Goal: Task Accomplishment & Management: Complete application form

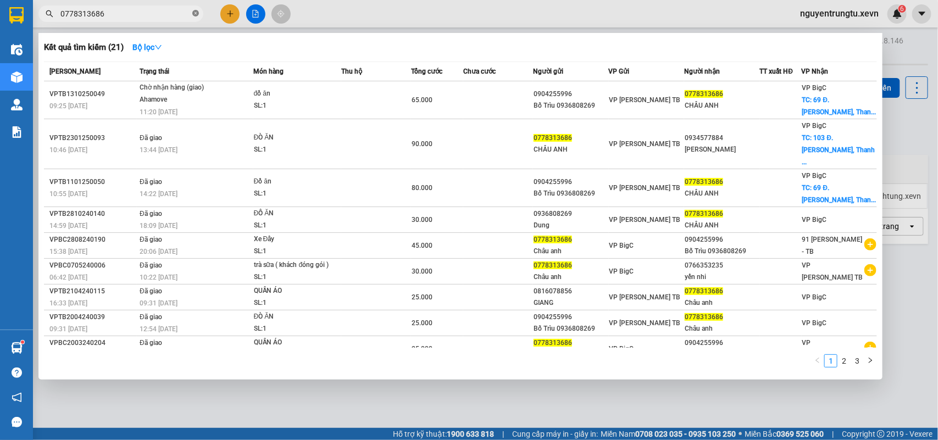
click at [198, 11] on span "0778313686" at bounding box center [120, 13] width 165 height 16
click at [196, 13] on icon "close-circle" at bounding box center [195, 13] width 7 height 7
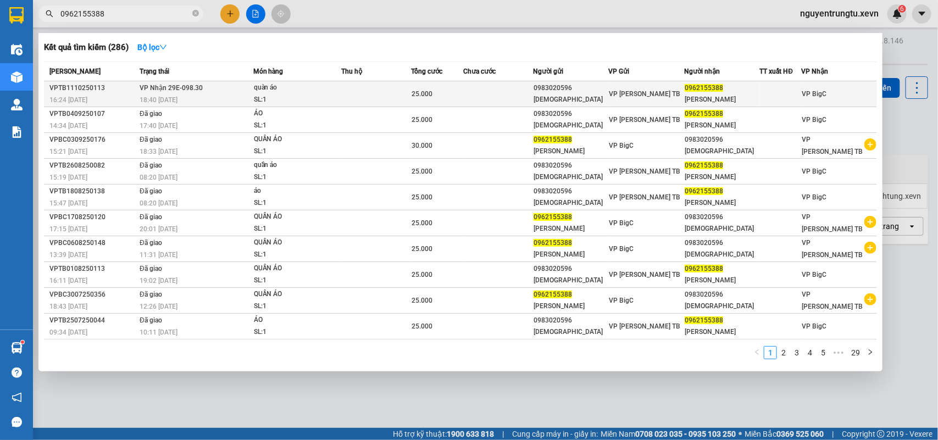
type input "0962155388"
click at [396, 96] on td at bounding box center [376, 94] width 70 height 26
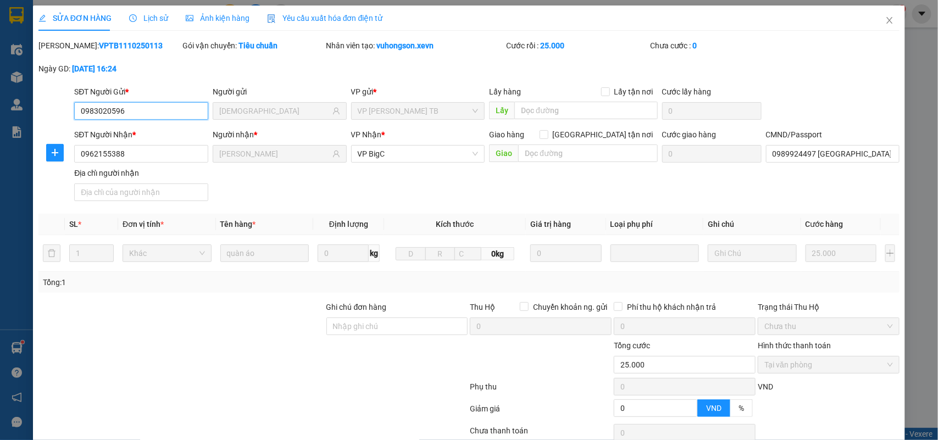
type input "0983020596"
type input "[DEMOGRAPHIC_DATA]"
type input "0962155388"
type input "[PERSON_NAME]"
type input "0989924497 [GEOGRAPHIC_DATA]"
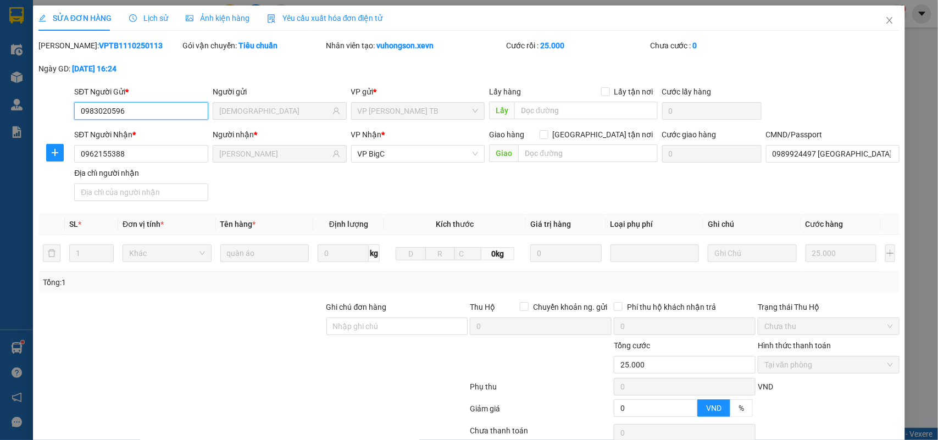
type input "0"
type input "25.000"
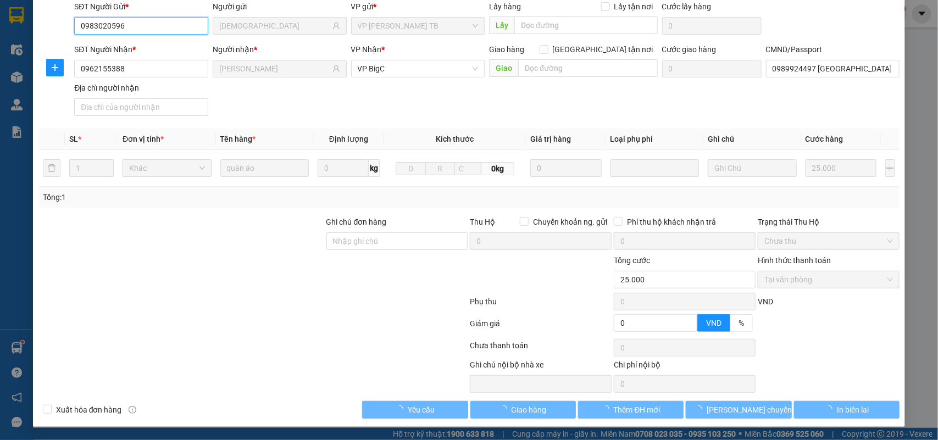
scroll to position [87, 0]
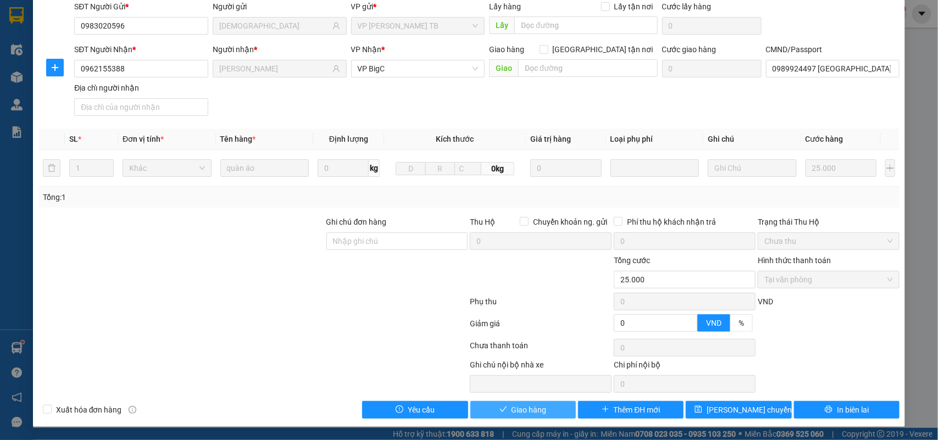
click at [535, 401] on button "Giao hàng" at bounding box center [524, 410] width 106 height 18
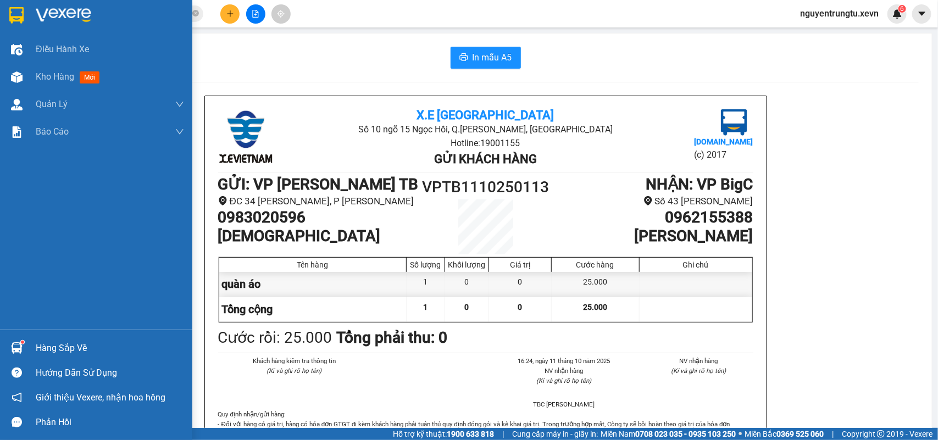
click at [20, 8] on img at bounding box center [16, 15] width 14 height 16
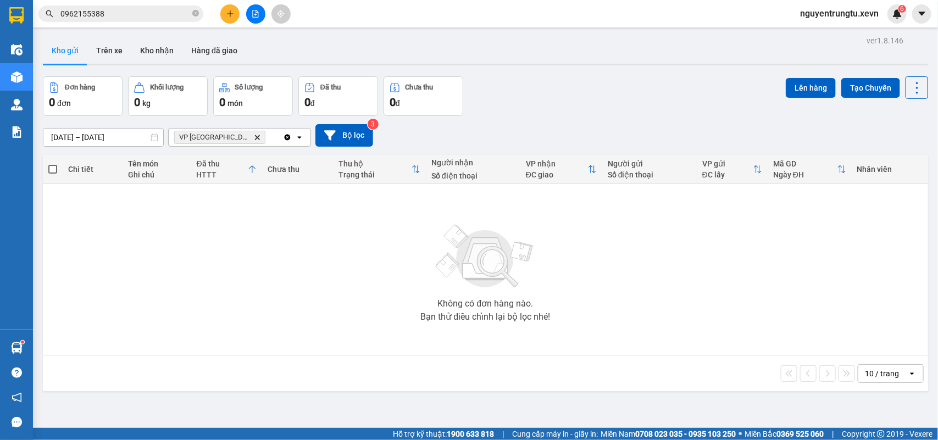
click at [254, 136] on icon "Delete" at bounding box center [257, 137] width 7 height 7
click at [70, 55] on button "Kho gửi" at bounding box center [65, 50] width 45 height 26
click at [116, 51] on button "Trên xe" at bounding box center [109, 50] width 44 height 26
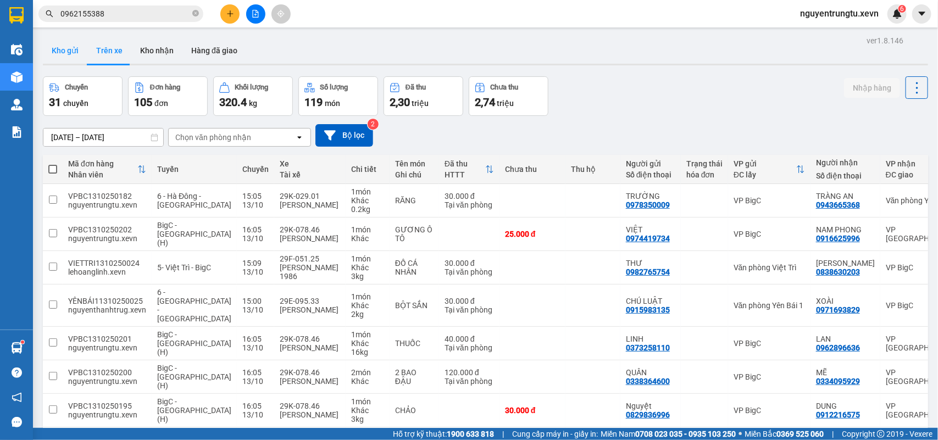
click at [59, 54] on button "Kho gửi" at bounding box center [65, 50] width 45 height 26
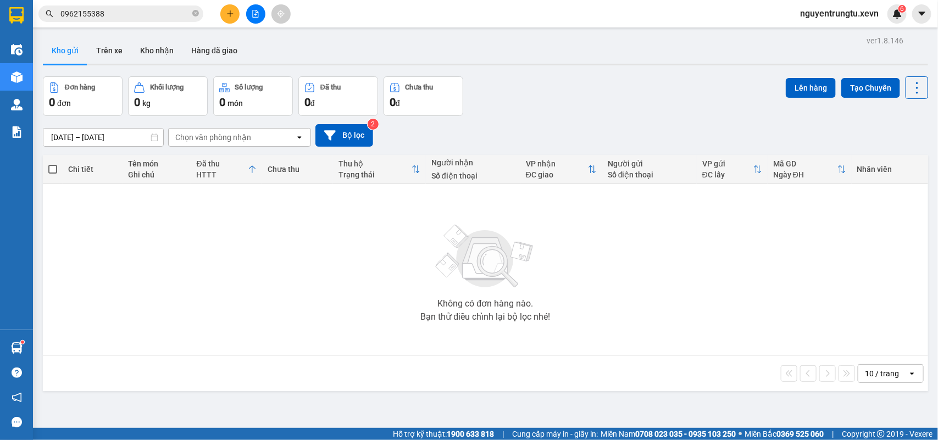
drag, startPoint x: 215, startPoint y: 47, endPoint x: 226, endPoint y: 67, distance: 22.4
click at [216, 47] on button "Hàng đã giao" at bounding box center [215, 50] width 64 height 26
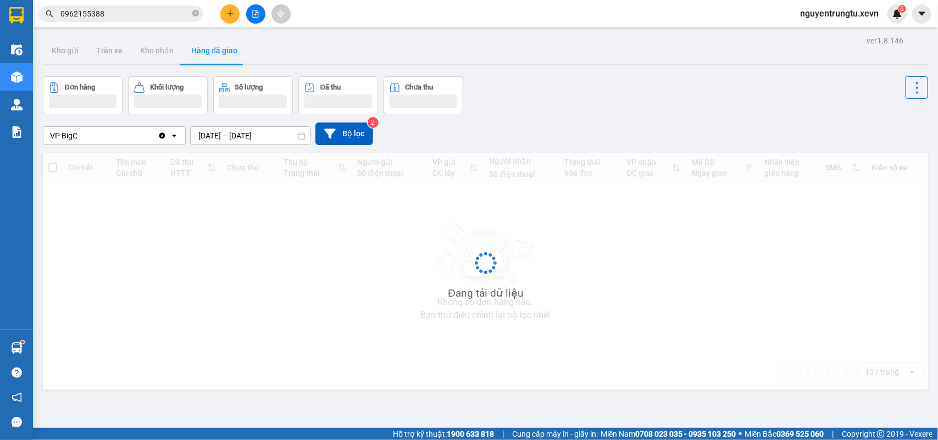
scroll to position [51, 0]
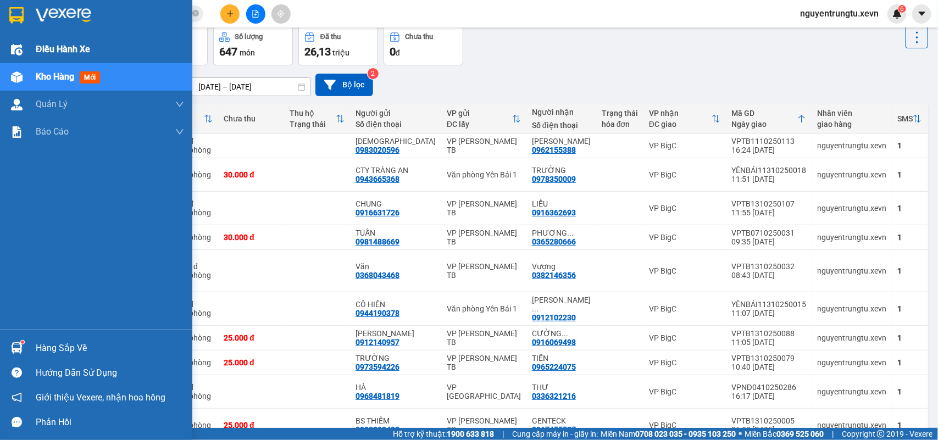
drag, startPoint x: 35, startPoint y: 30, endPoint x: 128, endPoint y: 45, distance: 94.0
click at [38, 25] on div at bounding box center [96, 18] width 192 height 36
click at [48, 8] on img at bounding box center [64, 15] width 56 height 16
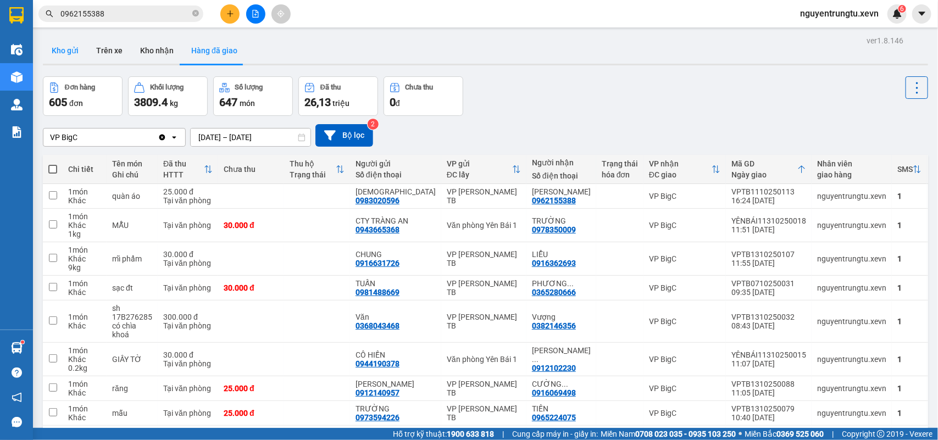
click at [78, 52] on button "Kho gửi" at bounding box center [65, 50] width 45 height 26
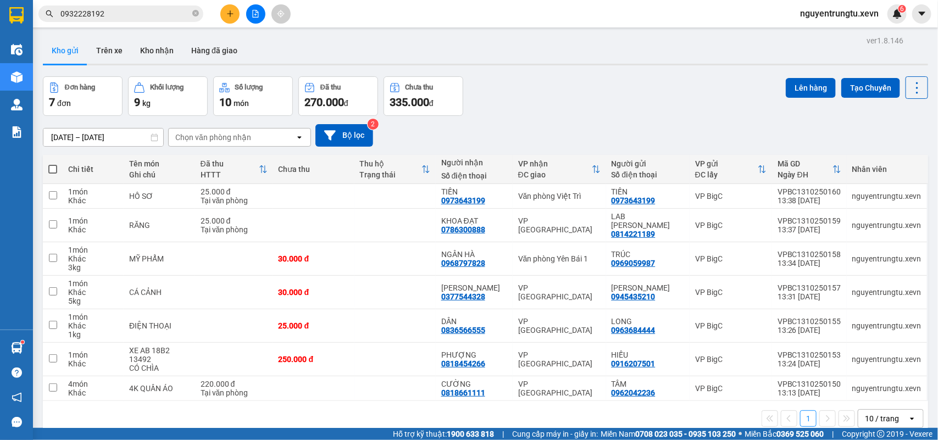
drag, startPoint x: 873, startPoint y: 81, endPoint x: 624, endPoint y: 100, distance: 249.8
click at [873, 82] on button "Tạo Chuyến" at bounding box center [871, 88] width 59 height 20
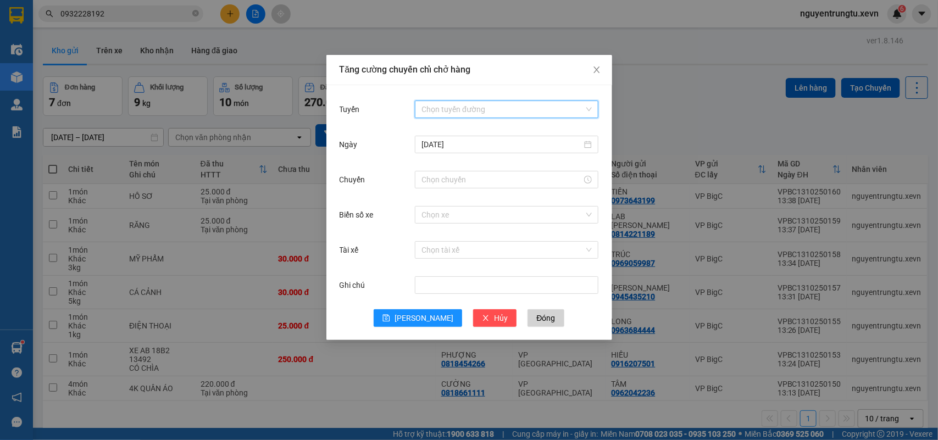
drag, startPoint x: 505, startPoint y: 107, endPoint x: 499, endPoint y: 119, distance: 13.0
click at [504, 108] on input "Tuyến" at bounding box center [503, 109] width 163 height 16
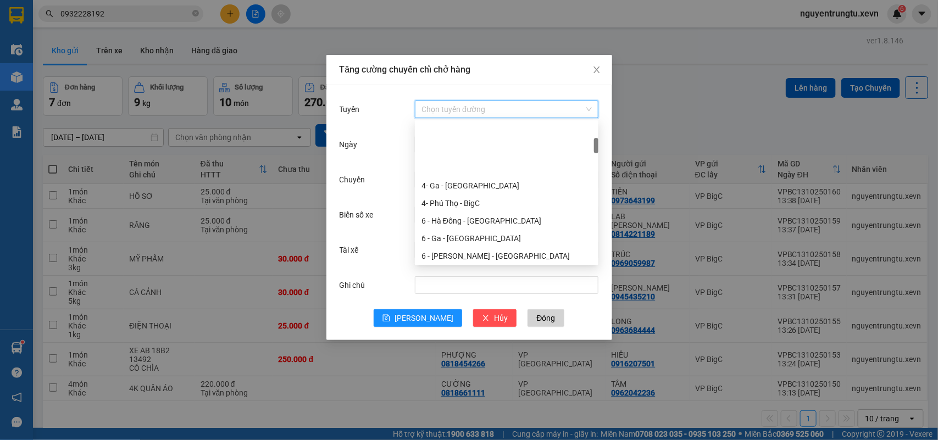
scroll to position [137, 0]
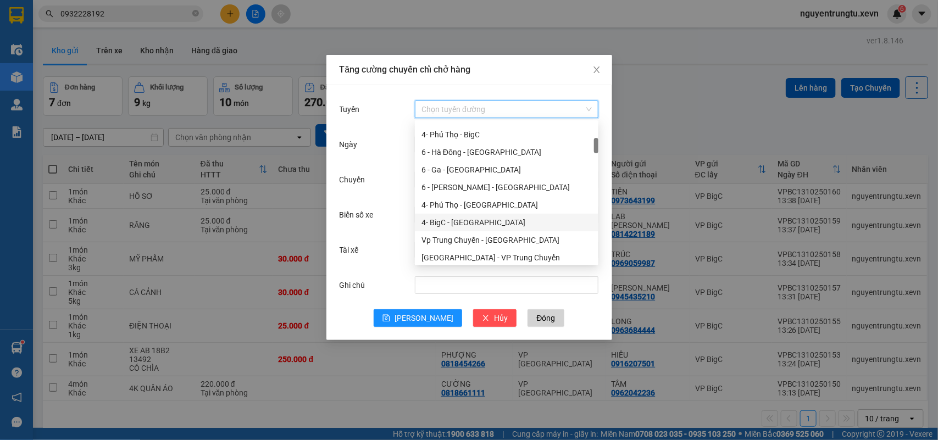
click at [463, 226] on div "4- BigC - Phú Thọ" at bounding box center [507, 223] width 170 height 12
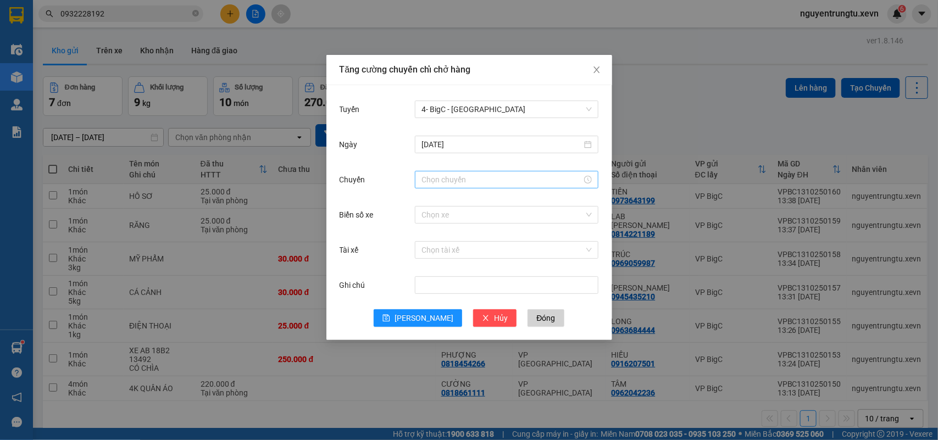
click at [480, 187] on div at bounding box center [507, 180] width 184 height 18
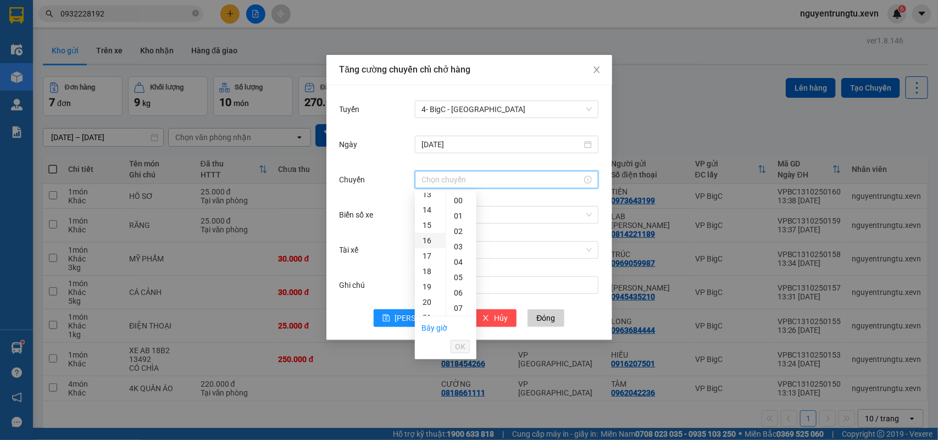
click at [427, 240] on div "16" at bounding box center [430, 240] width 31 height 15
drag, startPoint x: 457, startPoint y: 278, endPoint x: 457, endPoint y: 295, distance: 17.1
click at [457, 279] on div "05" at bounding box center [461, 277] width 30 height 15
type input "16:05"
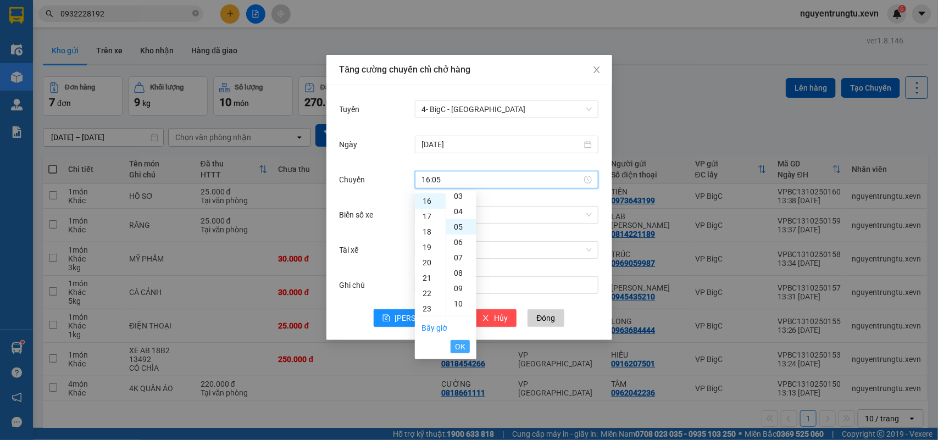
scroll to position [77, 0]
drag, startPoint x: 461, startPoint y: 341, endPoint x: 480, endPoint y: 284, distance: 60.8
click at [460, 341] on span "OK" at bounding box center [460, 347] width 10 height 12
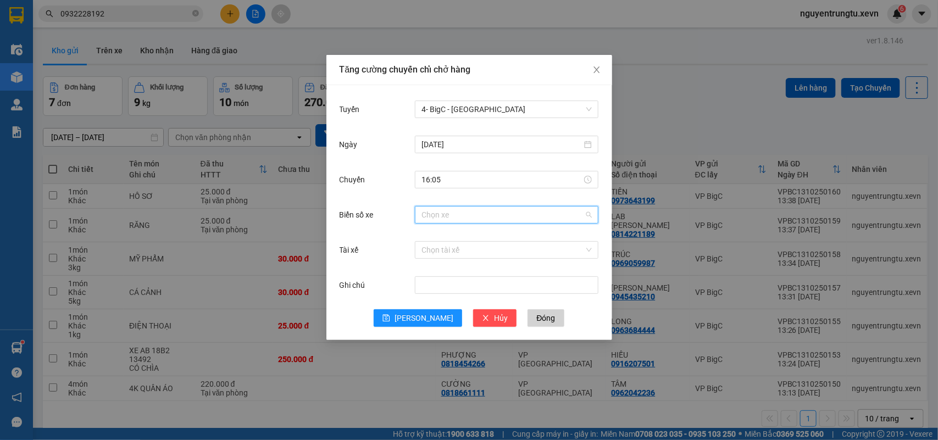
click at [515, 218] on input "Biển số xe" at bounding box center [503, 215] width 163 height 16
type input "9.96"
click at [495, 242] on div "29H-849.96" at bounding box center [507, 237] width 170 height 12
click at [485, 262] on div "Tài xế Chọn tài xế" at bounding box center [469, 256] width 259 height 35
click at [484, 253] on input "Tài xế" at bounding box center [503, 250] width 163 height 16
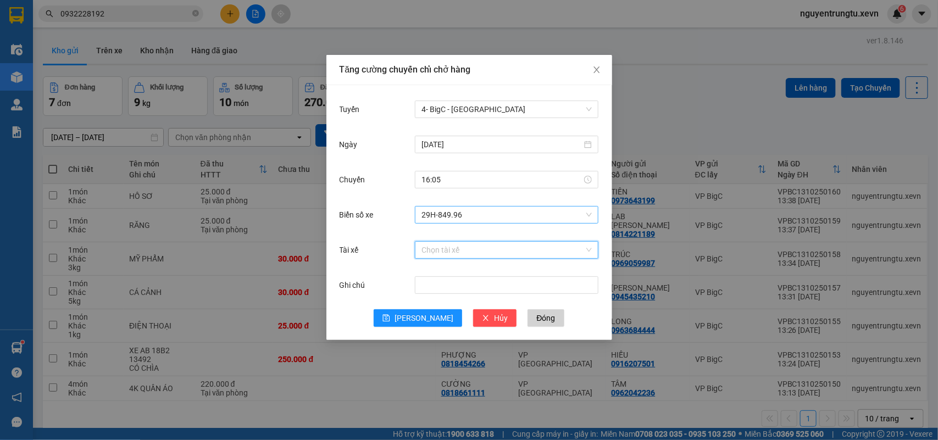
click at [510, 218] on span "29H-849.96" at bounding box center [507, 215] width 170 height 16
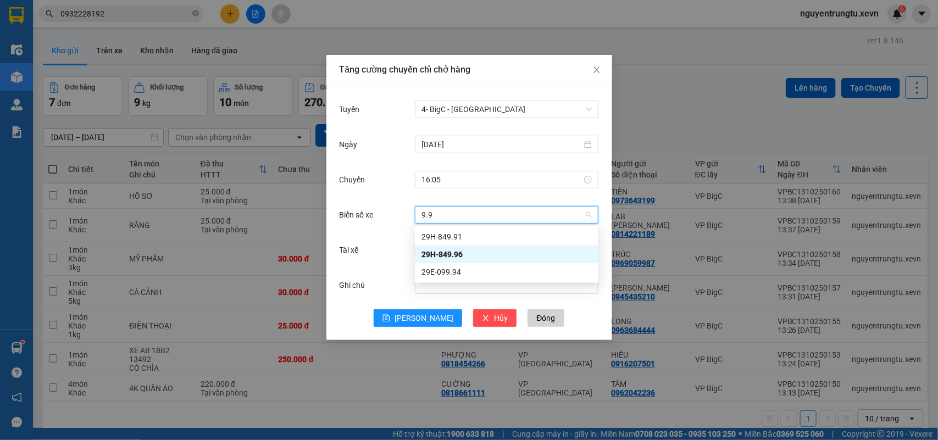
scroll to position [0, 0]
type input "9.94"
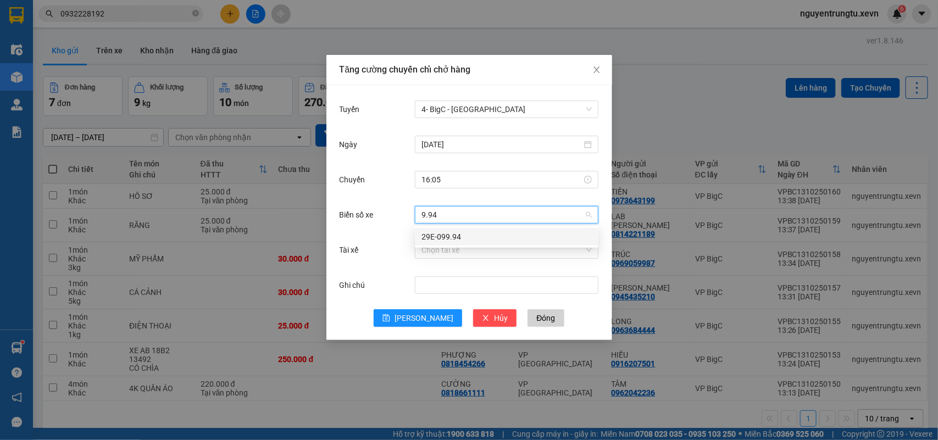
drag, startPoint x: 506, startPoint y: 234, endPoint x: 473, endPoint y: 270, distance: 49.0
click at [506, 234] on div "29E-099.94" at bounding box center [507, 237] width 170 height 12
click at [471, 255] on input "Tài xế" at bounding box center [503, 250] width 163 height 16
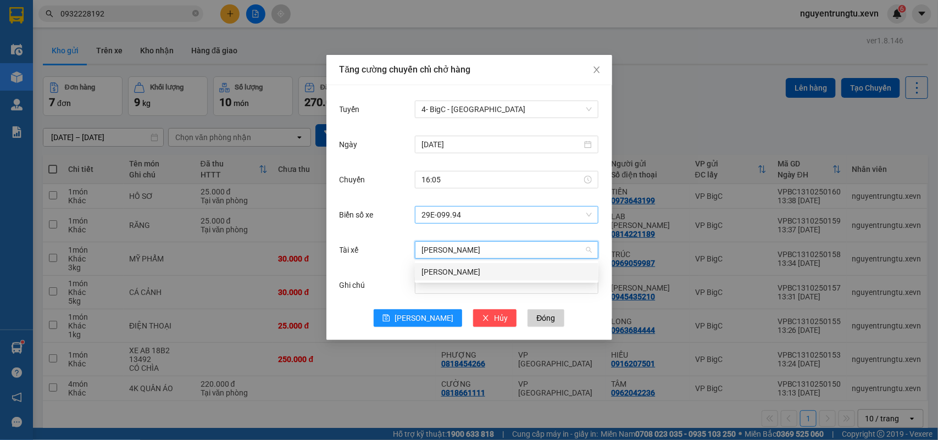
type input "NGUYỄN CHÍ QUỐC"
click at [493, 266] on div "Nguyễn Chí Quốc" at bounding box center [507, 272] width 170 height 12
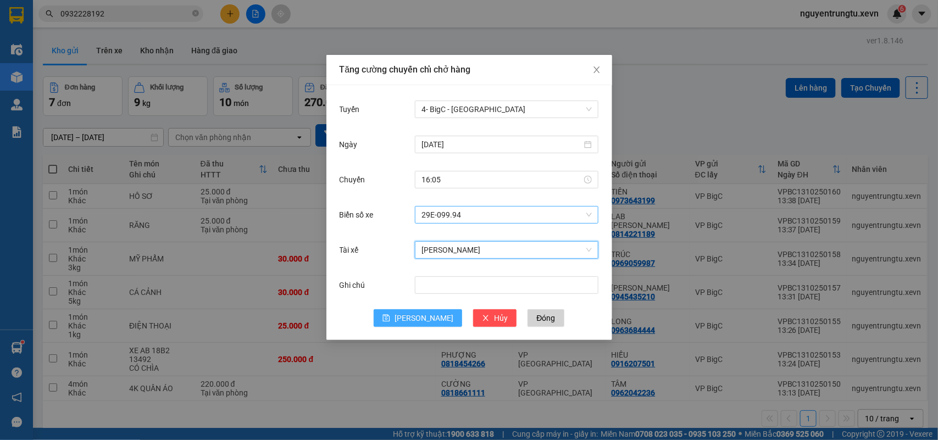
click at [417, 315] on button "Lưu" at bounding box center [418, 318] width 89 height 18
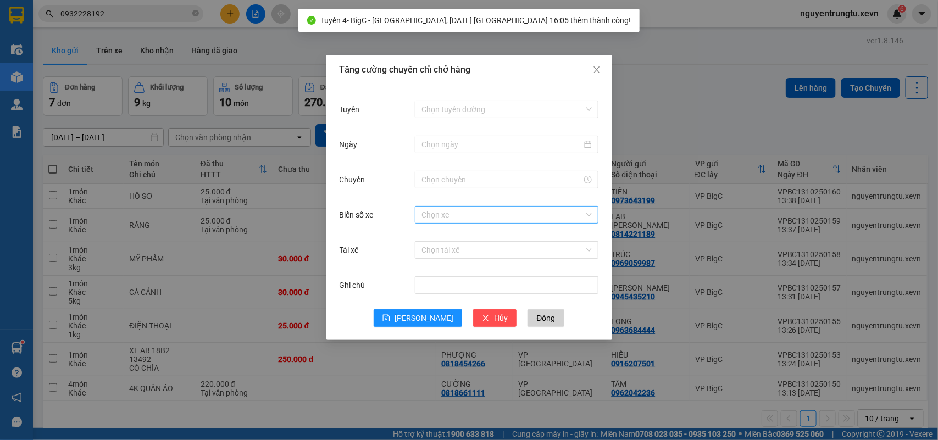
click at [714, 97] on div "Tăng cường chuyến chỉ chở hàng Tuyến Chọn tuyến đường Ngày Chuyến Biển số xe Ch…" at bounding box center [469, 220] width 938 height 440
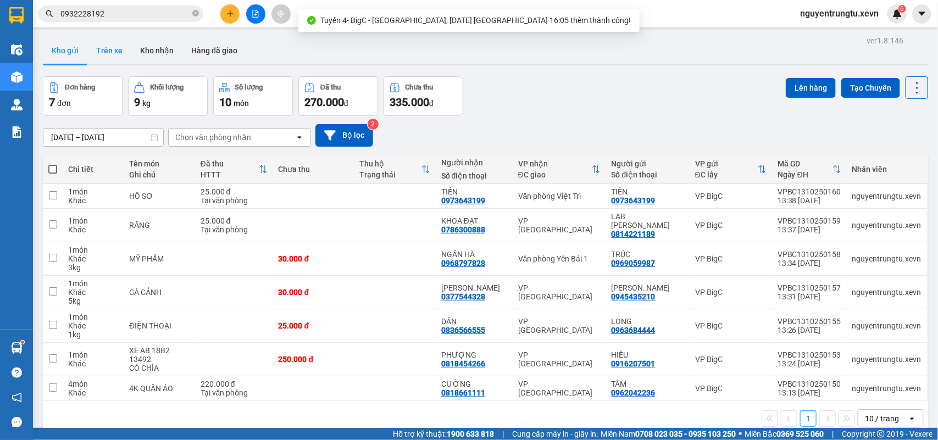
click at [109, 42] on button "Trên xe" at bounding box center [109, 50] width 44 height 26
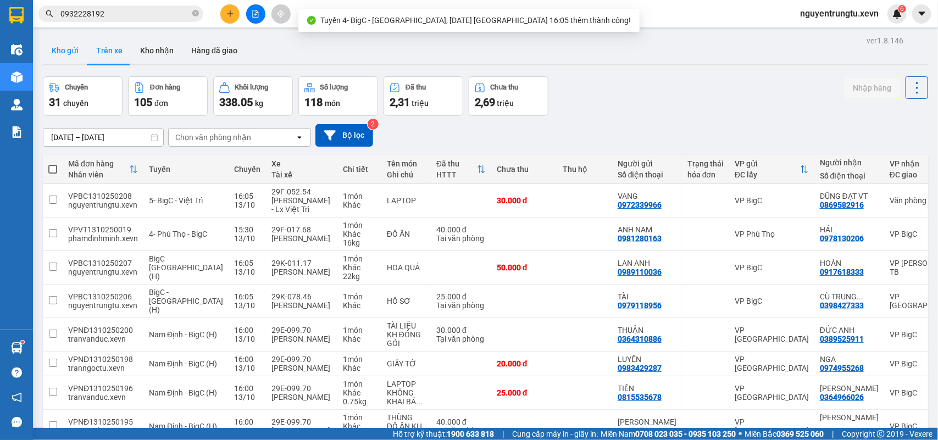
click at [67, 56] on button "Kho gửi" at bounding box center [65, 50] width 45 height 26
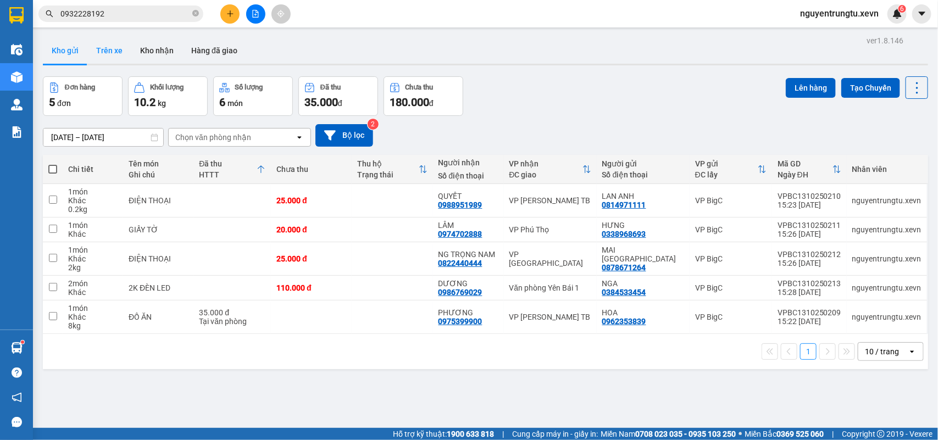
click at [108, 53] on button "Trên xe" at bounding box center [109, 50] width 44 height 26
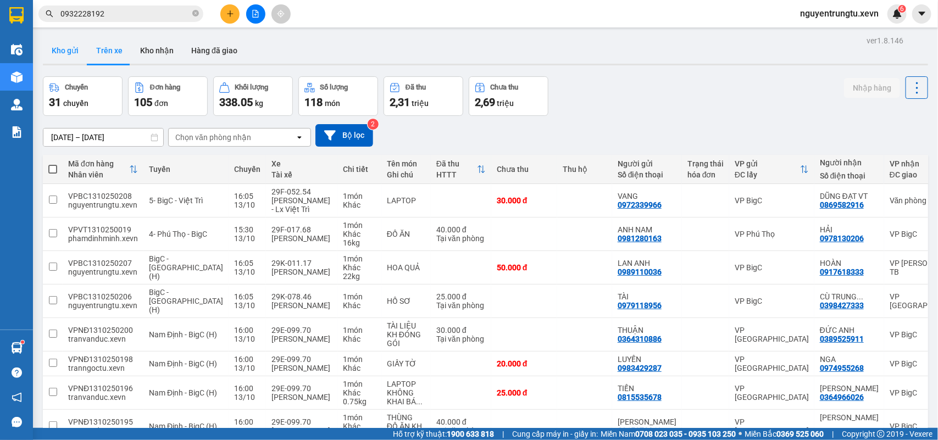
click at [62, 48] on button "Kho gửi" at bounding box center [65, 50] width 45 height 26
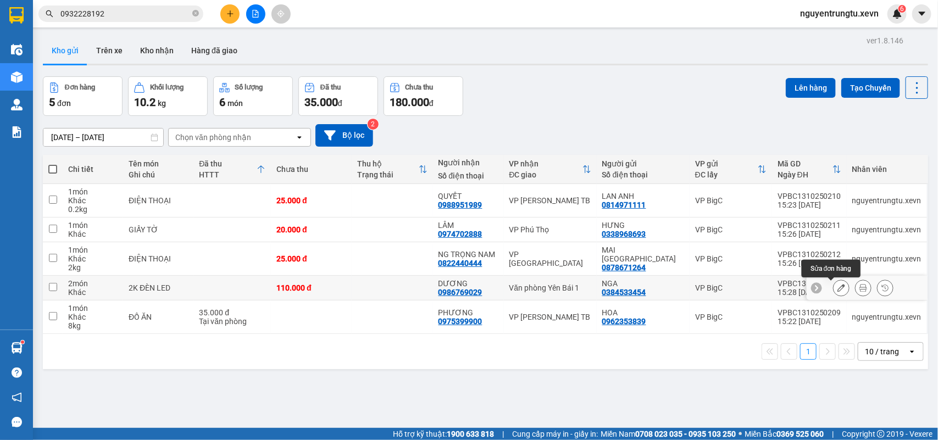
click at [836, 288] on button at bounding box center [841, 288] width 15 height 19
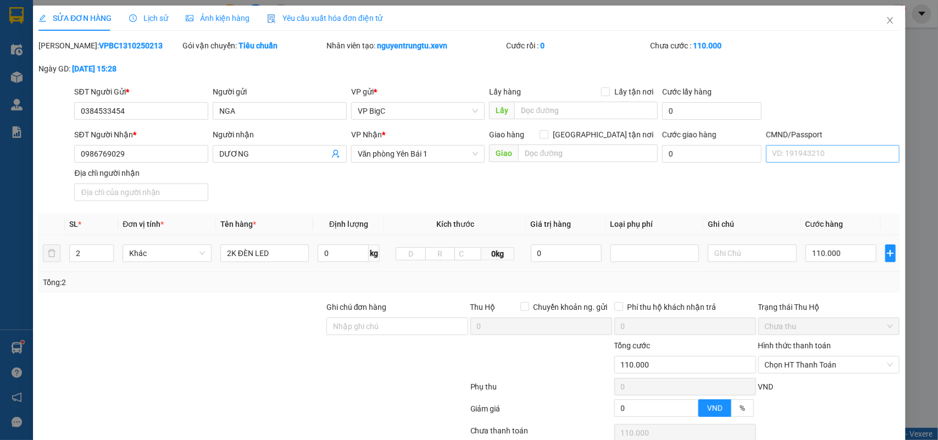
type input "0384533454"
type input "0986769029"
type input "0"
type input "110.000"
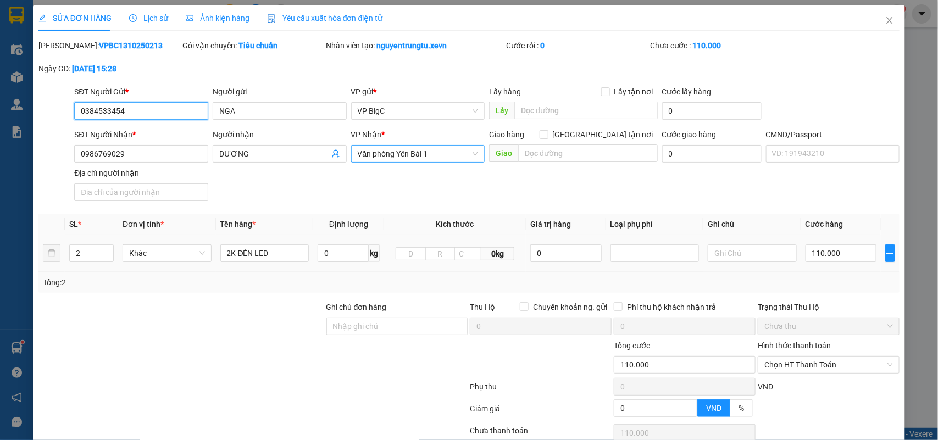
click at [426, 154] on span "Văn phòng Yên Bái 1" at bounding box center [418, 154] width 121 height 16
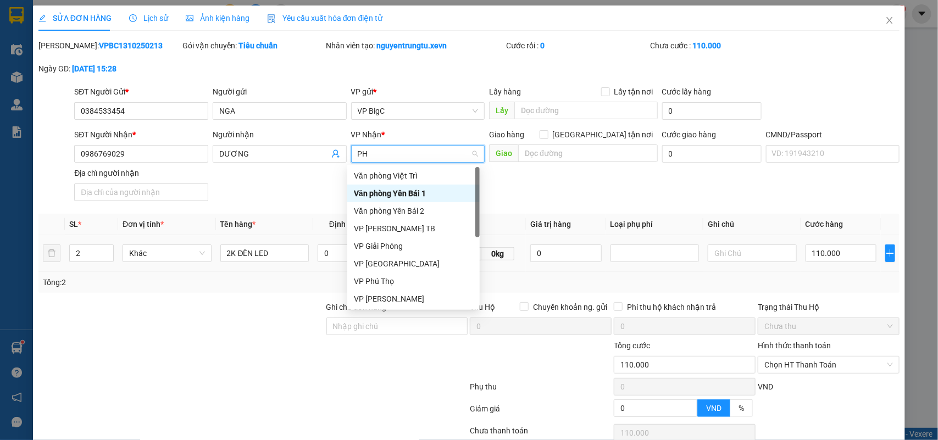
type input "PHU"
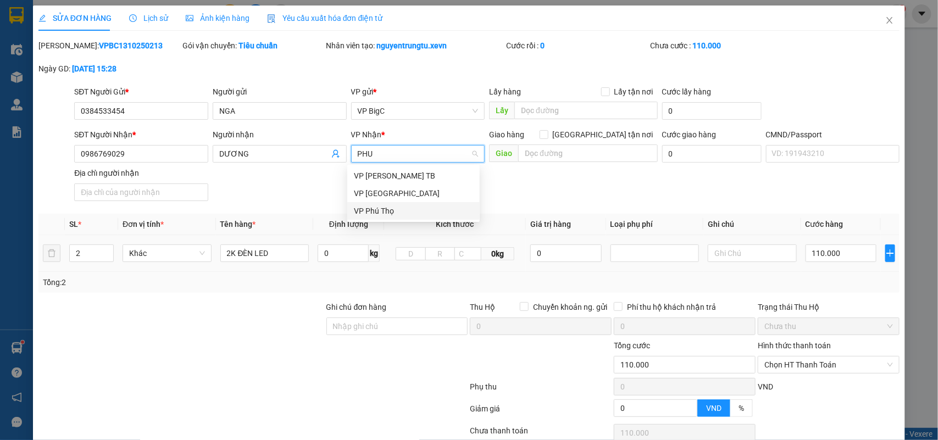
click at [392, 208] on div "VP Phú Thọ" at bounding box center [413, 211] width 119 height 12
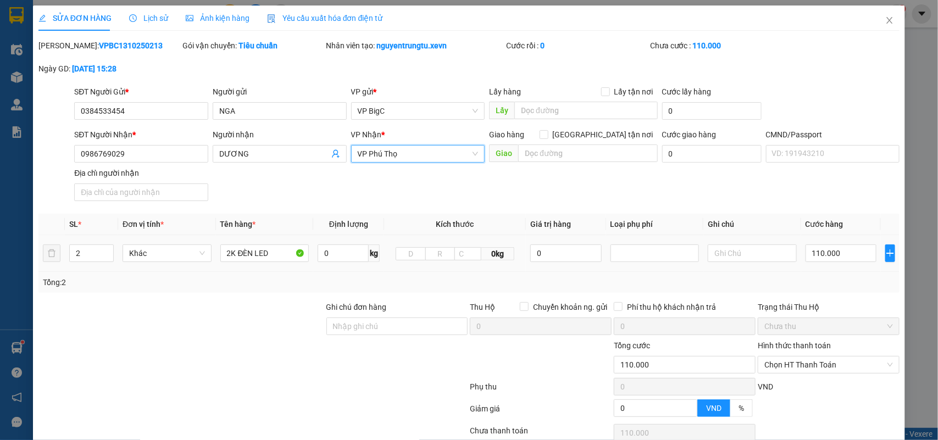
scroll to position [87, 0]
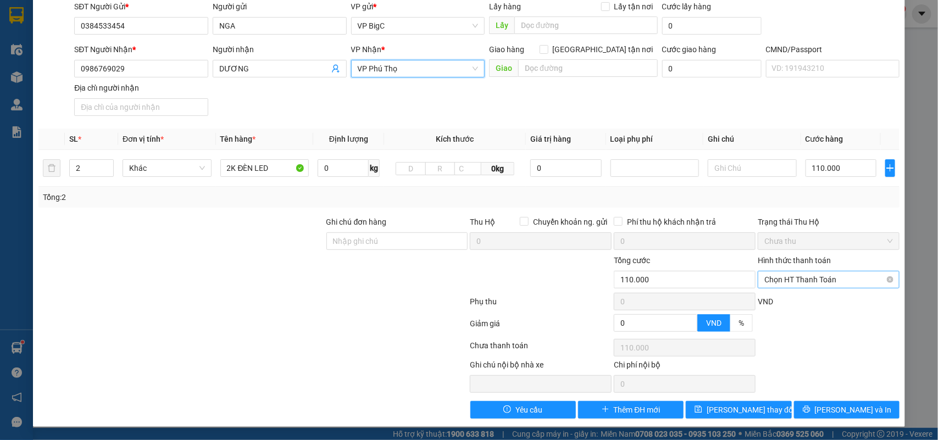
click at [884, 277] on div "Chọn HT Thanh Toán" at bounding box center [829, 280] width 142 height 18
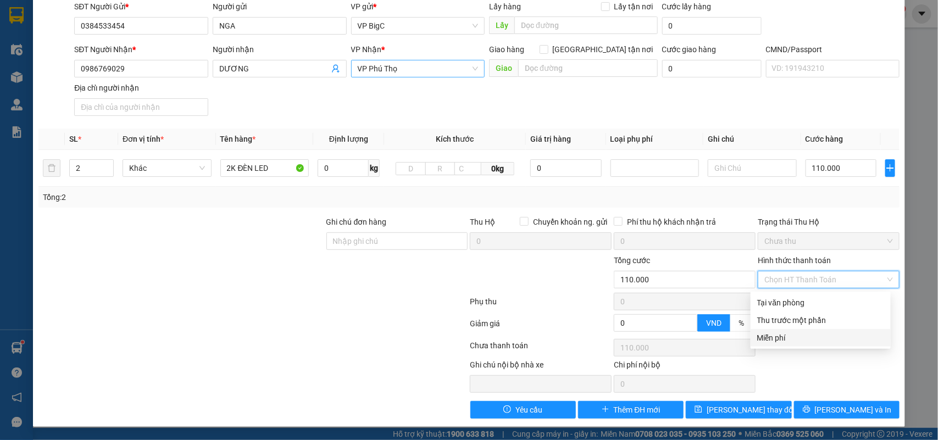
click at [844, 372] on div "Ghi chú nội bộ nhà xe Chi phí nội bộ 0" at bounding box center [469, 376] width 864 height 34
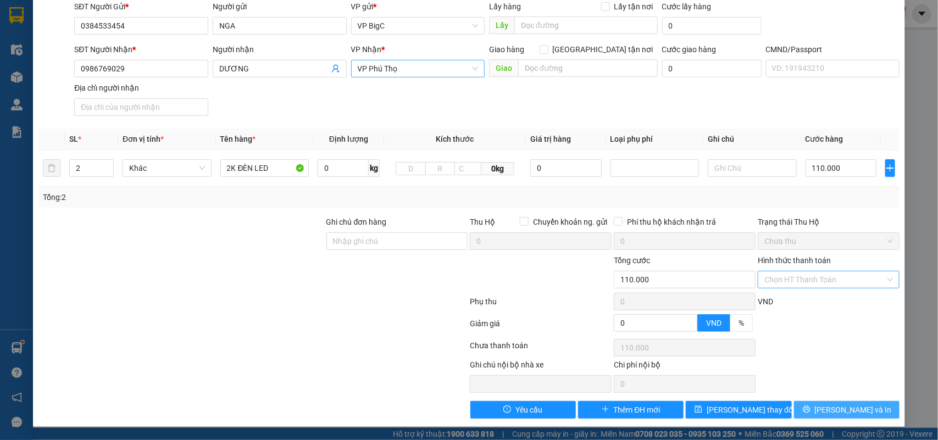
click at [836, 407] on span "Lưu và In" at bounding box center [853, 410] width 77 height 12
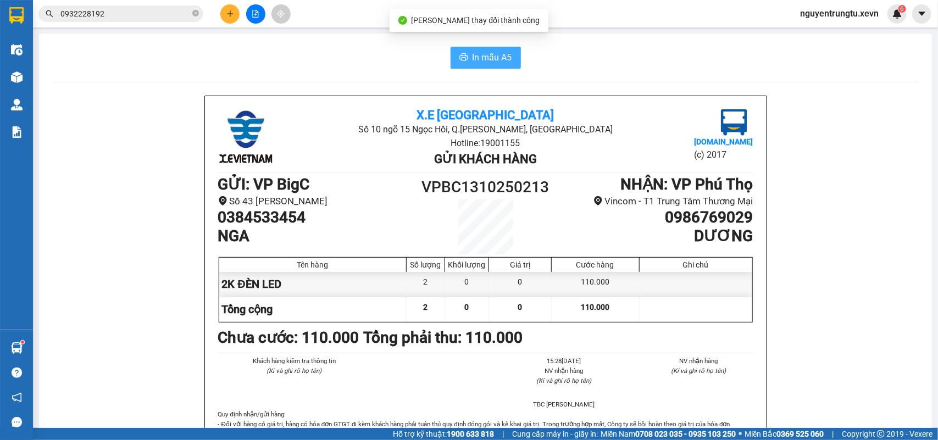
click at [489, 56] on span "In mẫu A5" at bounding box center [493, 58] width 40 height 14
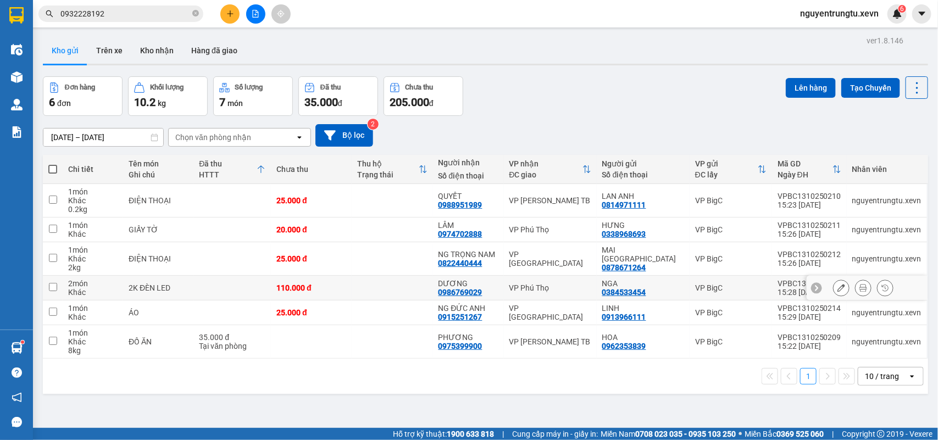
click at [56, 289] on input "checkbox" at bounding box center [53, 287] width 8 height 8
checkbox input "true"
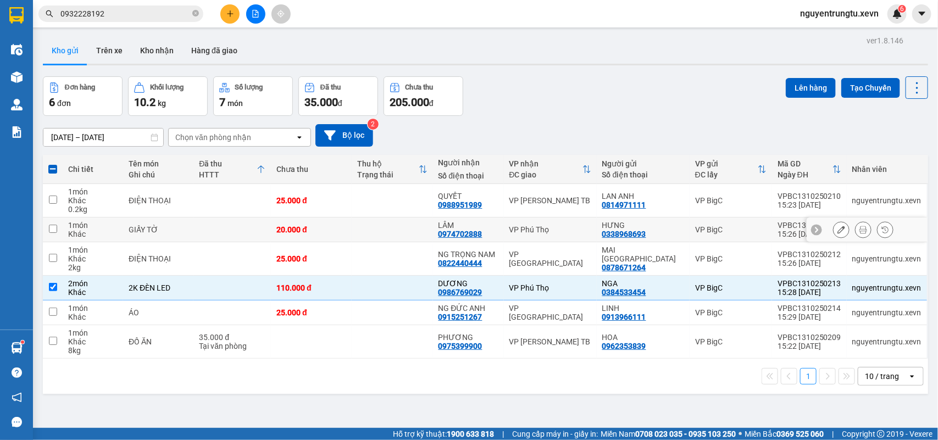
click at [54, 232] on input "checkbox" at bounding box center [53, 229] width 8 height 8
checkbox input "true"
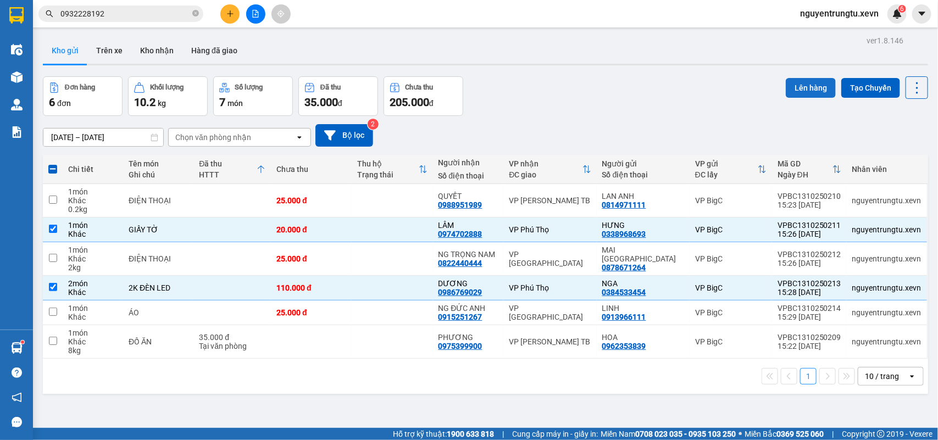
click at [792, 95] on button "Lên hàng" at bounding box center [811, 88] width 50 height 20
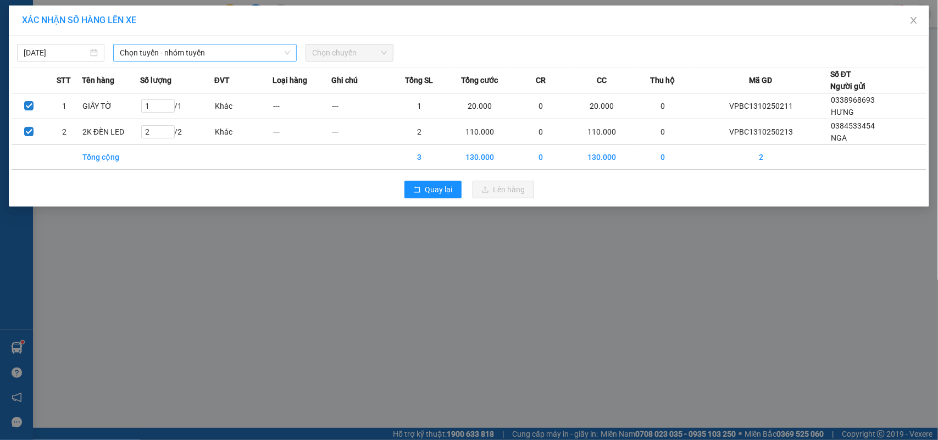
click at [248, 56] on span "Chọn tuyến - nhóm tuyến" at bounding box center [205, 53] width 170 height 16
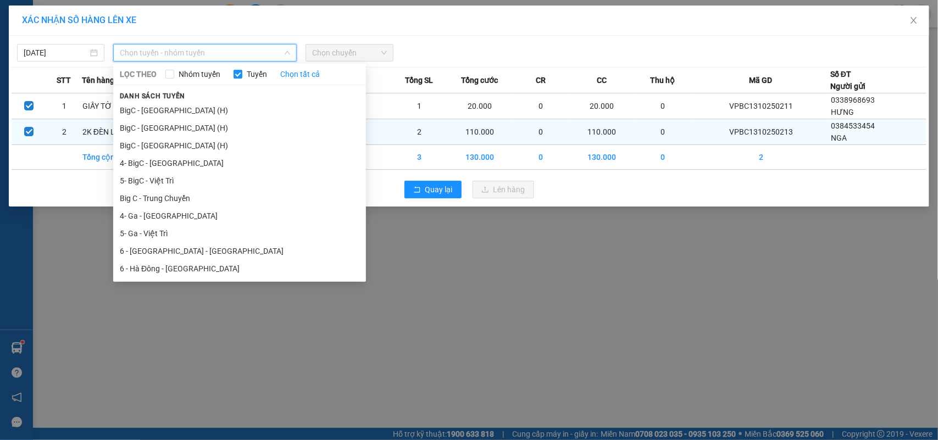
drag, startPoint x: 176, startPoint y: 157, endPoint x: 255, endPoint y: 121, distance: 85.8
click at [176, 158] on li "4- BigC - Phú Thọ" at bounding box center [239, 163] width 253 height 18
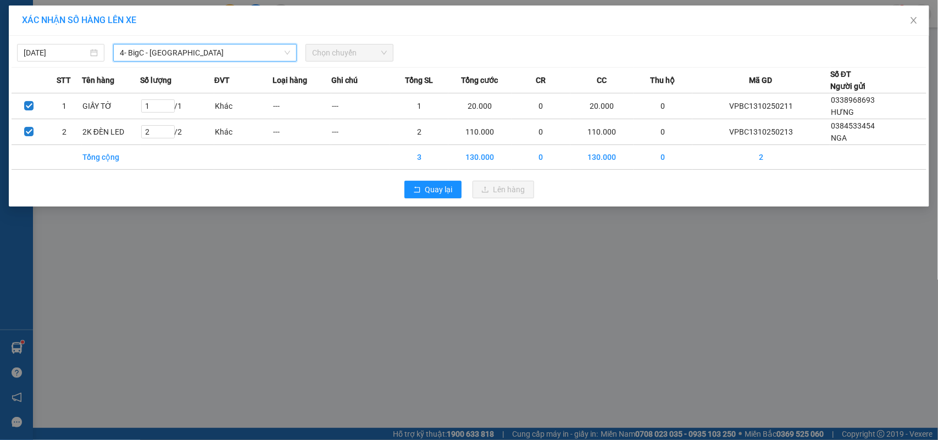
click at [352, 46] on span "Chọn chuyến" at bounding box center [349, 53] width 74 height 16
click at [356, 49] on span "Chọn chuyến" at bounding box center [349, 53] width 74 height 16
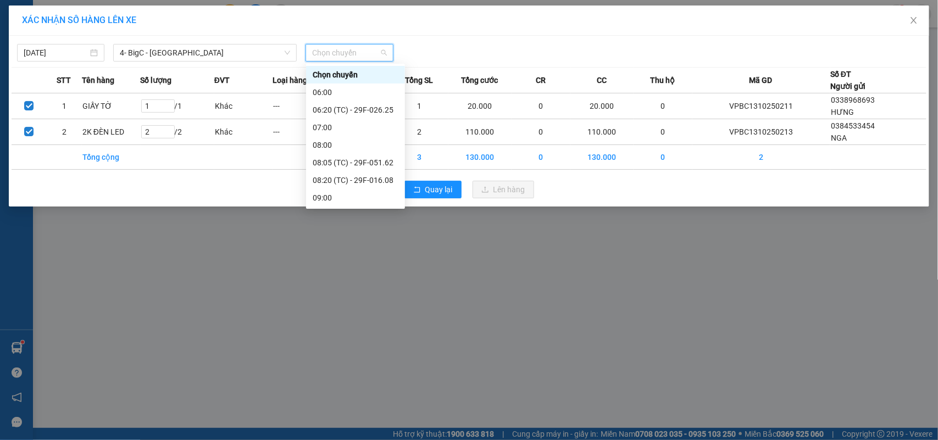
scroll to position [264, 0]
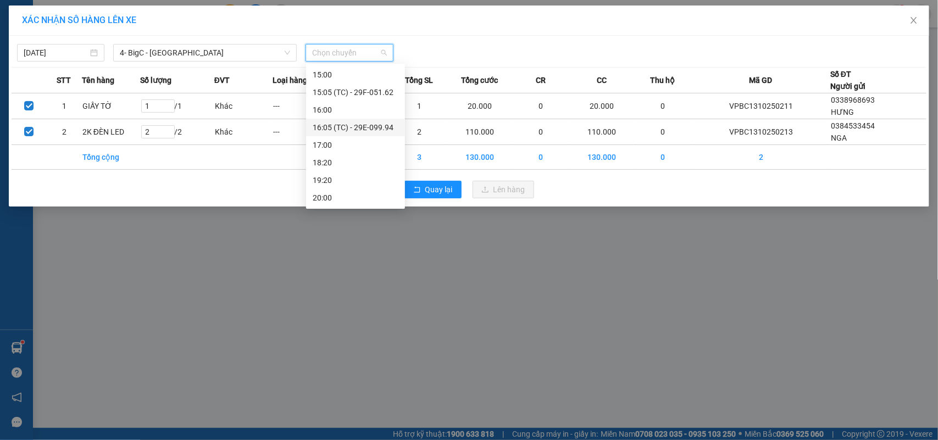
click at [355, 129] on div "16:05 (TC) - 29E-099.94" at bounding box center [356, 127] width 86 height 12
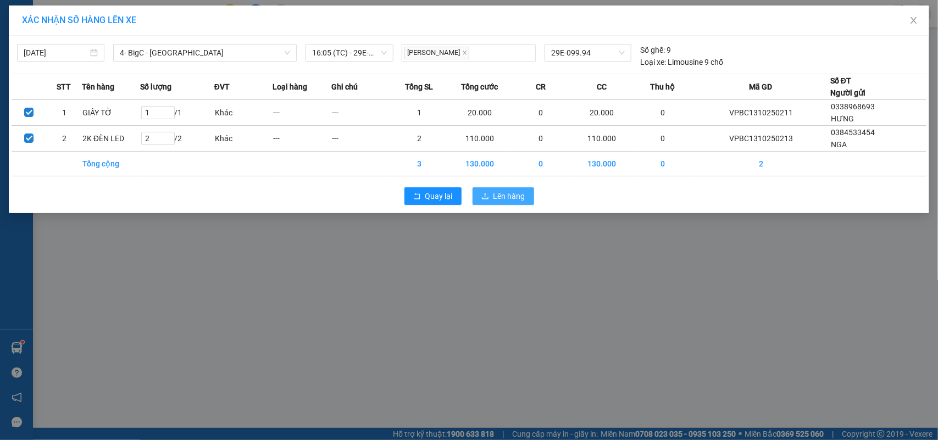
click at [514, 193] on span "Lên hàng" at bounding box center [510, 196] width 32 height 12
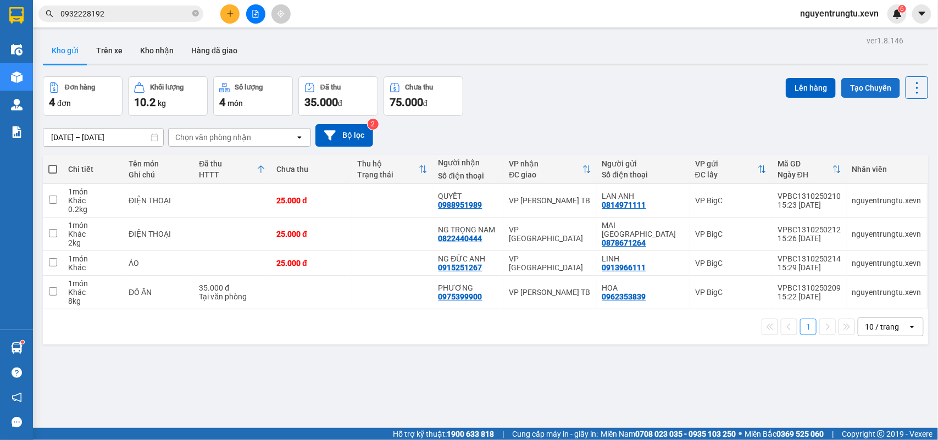
click at [866, 89] on button "Tạo Chuyến" at bounding box center [871, 88] width 59 height 20
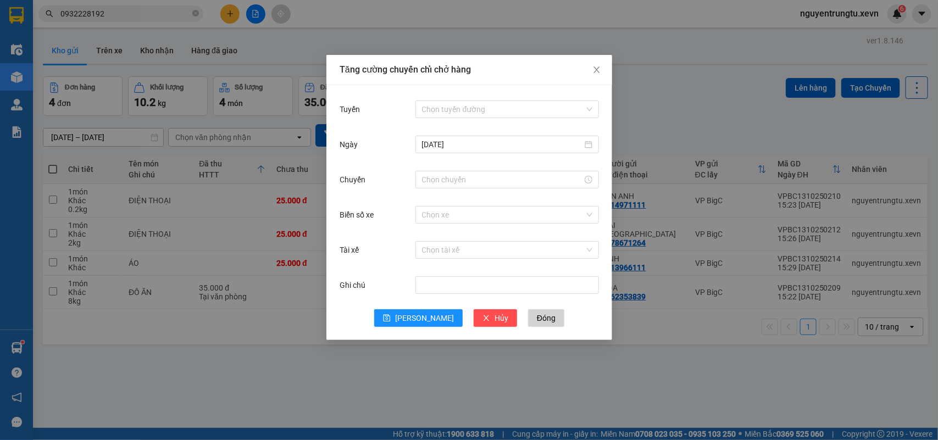
click at [515, 126] on div "Tuyến Chọn tuyến đường" at bounding box center [469, 115] width 259 height 35
click at [523, 113] on input "Tuyến" at bounding box center [503, 109] width 163 height 16
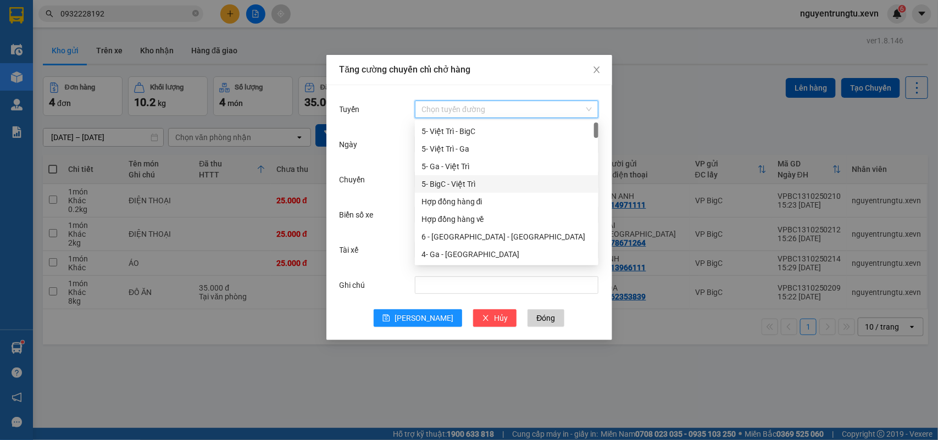
click at [485, 181] on div "5- BigC - Việt Trì" at bounding box center [507, 184] width 170 height 12
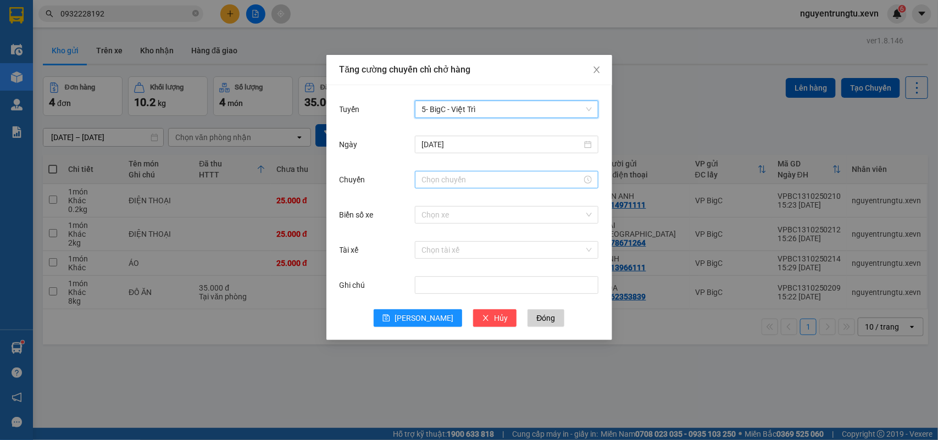
click at [505, 187] on div at bounding box center [507, 180] width 184 height 18
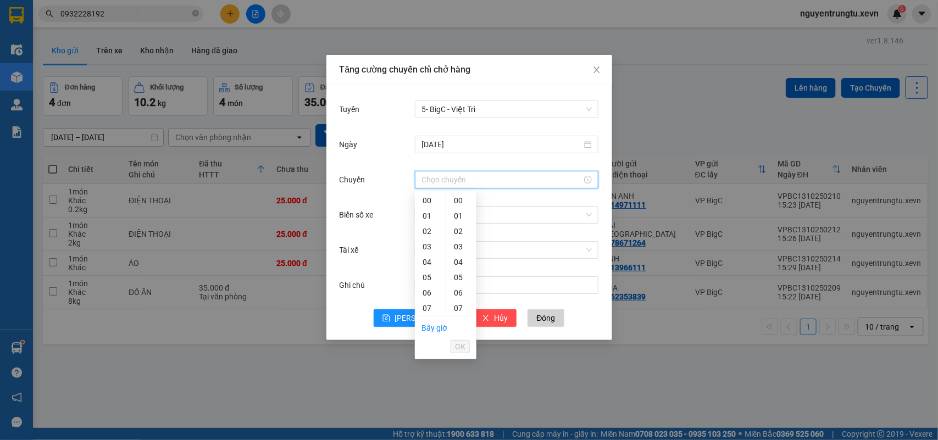
scroll to position [206, 0]
click at [422, 255] on div "17" at bounding box center [430, 255] width 31 height 15
click at [461, 281] on div "05" at bounding box center [461, 277] width 30 height 15
type input "17:05"
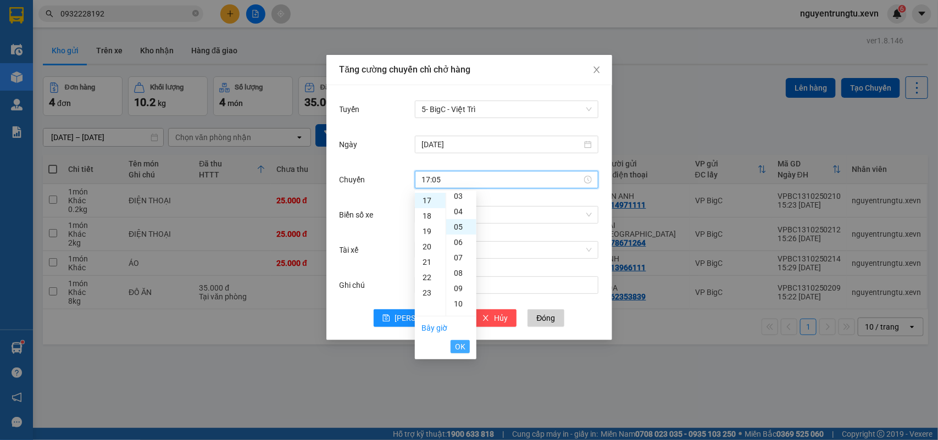
scroll to position [77, 0]
click at [458, 347] on span "OK" at bounding box center [460, 347] width 10 height 12
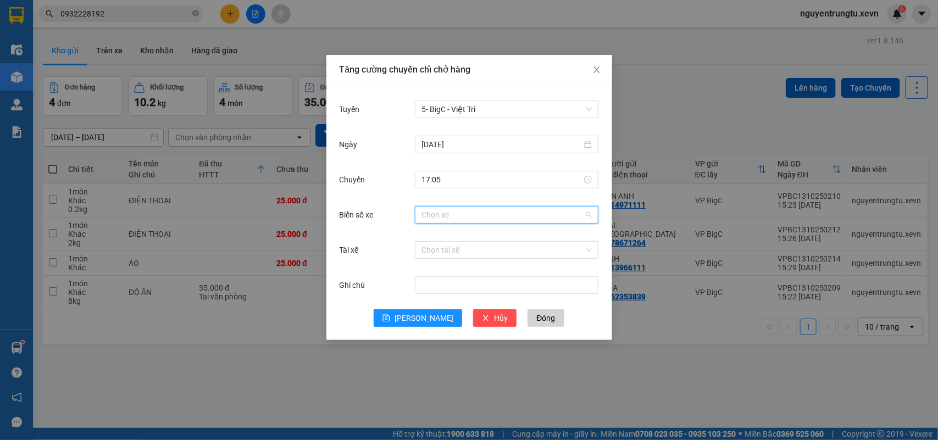
click at [454, 218] on input "Biển số xe" at bounding box center [503, 215] width 163 height 16
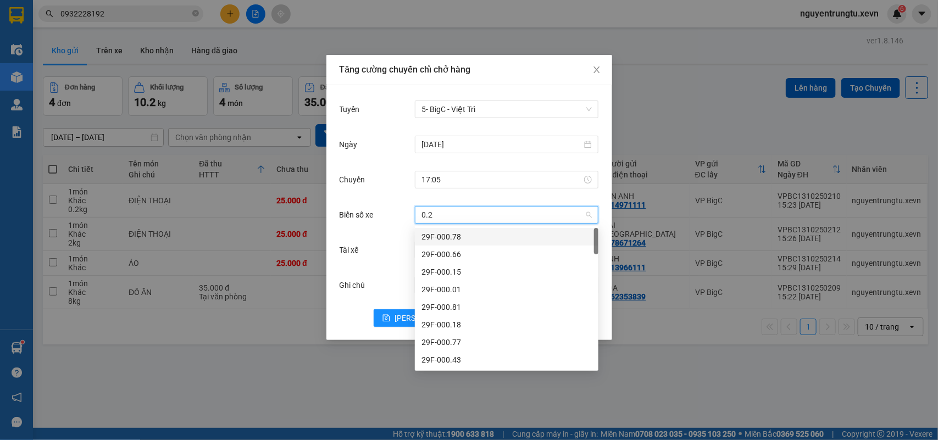
type input "0.21"
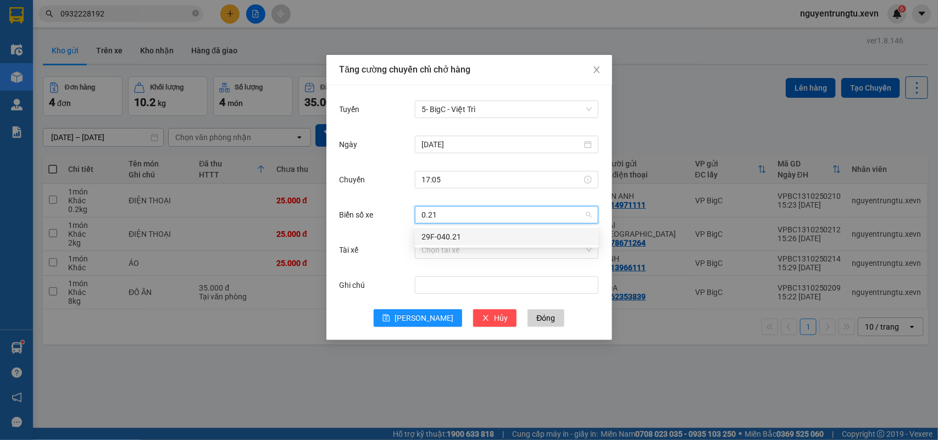
click at [462, 231] on div "29F-040.21" at bounding box center [507, 237] width 170 height 12
click at [462, 248] on input "Tài xế" at bounding box center [503, 250] width 163 height 16
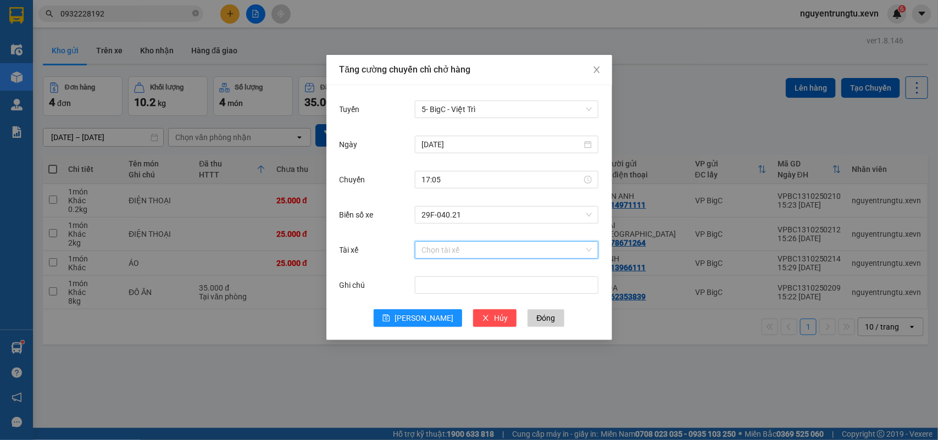
type input "D"
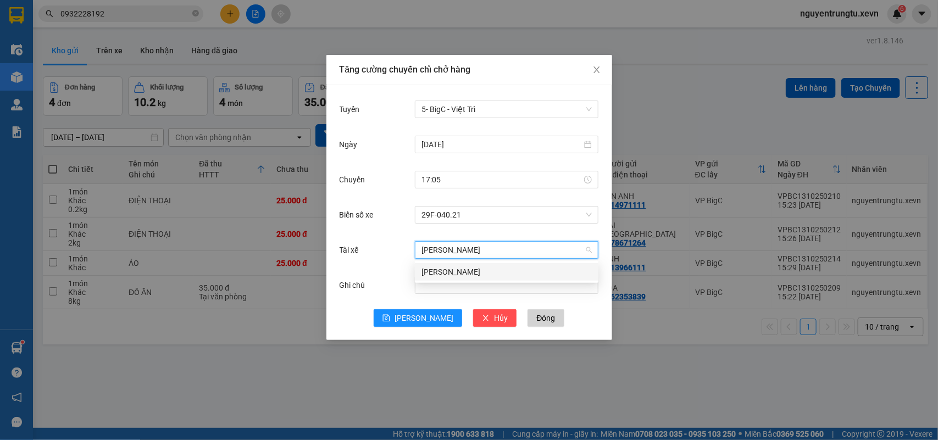
type input "ĐỖ ĐỨC TUẦN"
click at [474, 266] on div "Đỗ Đức Tuần" at bounding box center [507, 272] width 184 height 18
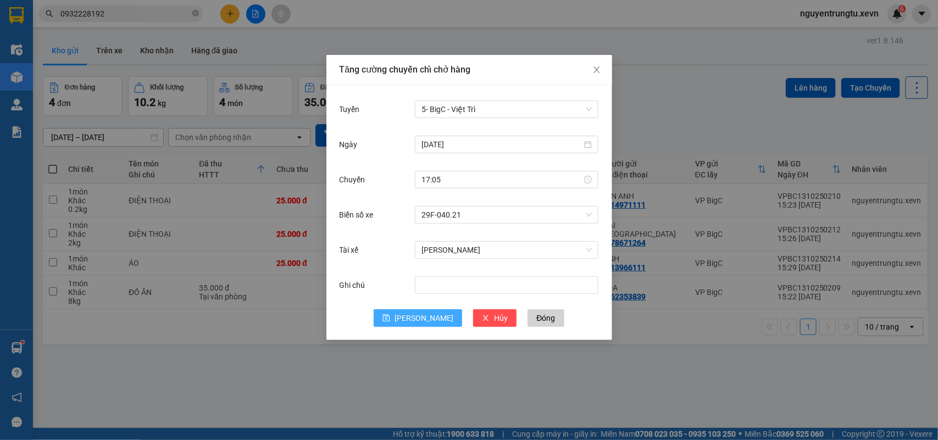
click at [419, 319] on span "Lưu" at bounding box center [424, 318] width 59 height 12
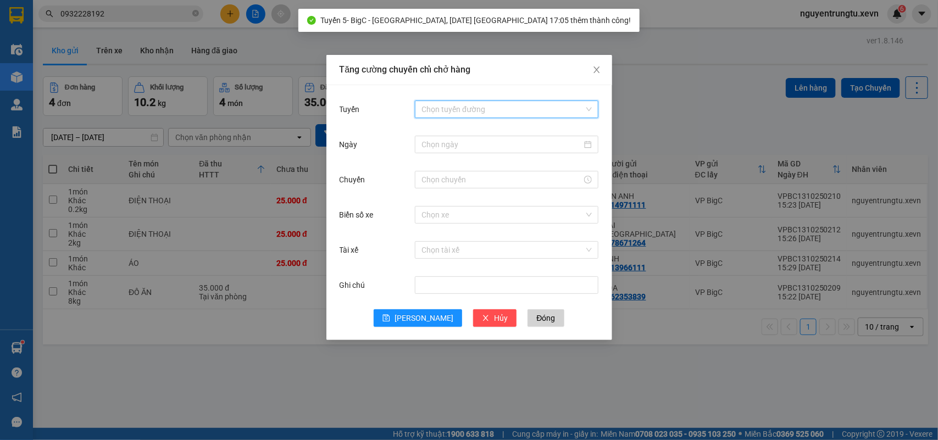
click at [542, 105] on input "Tuyến" at bounding box center [503, 109] width 163 height 16
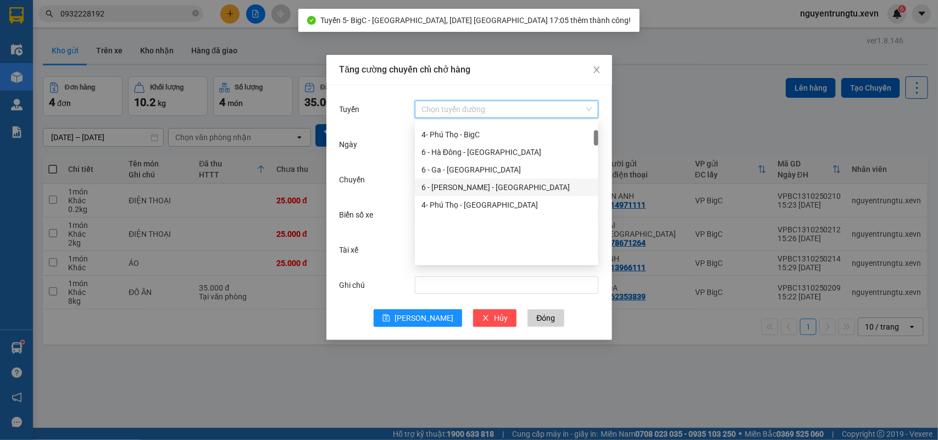
scroll to position [69, 0]
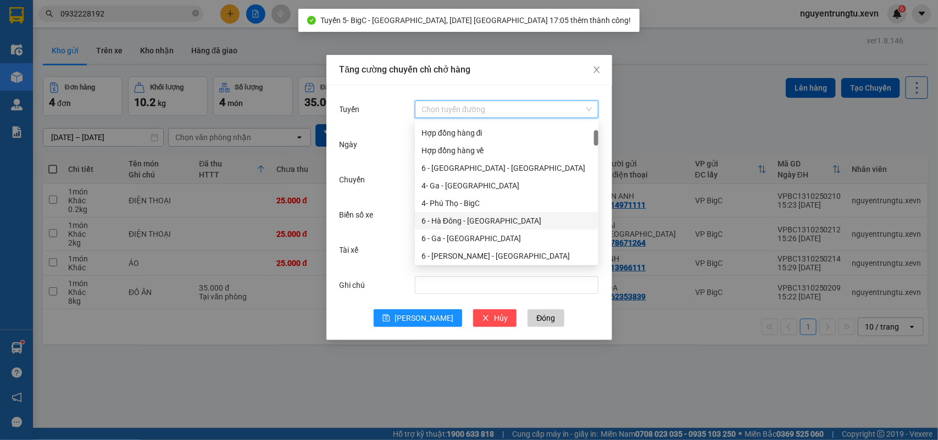
click at [463, 215] on div "6 - Hà Đông - [GEOGRAPHIC_DATA]" at bounding box center [507, 221] width 170 height 12
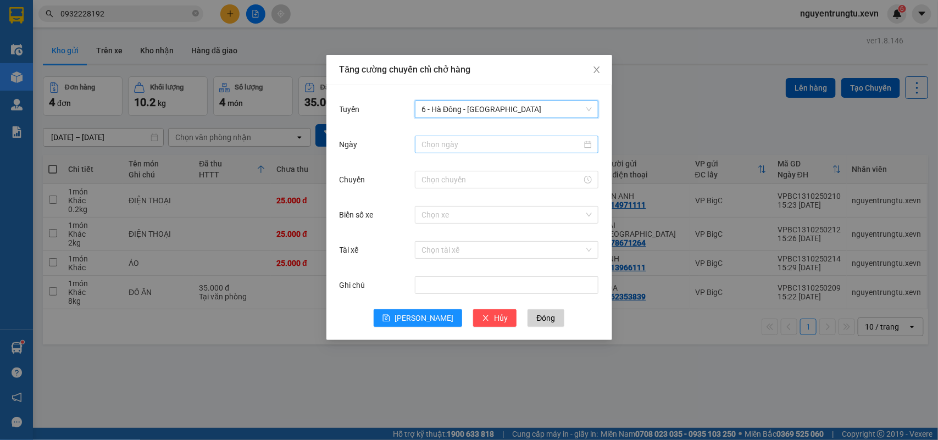
click at [510, 147] on input "Ngày" at bounding box center [502, 145] width 161 height 12
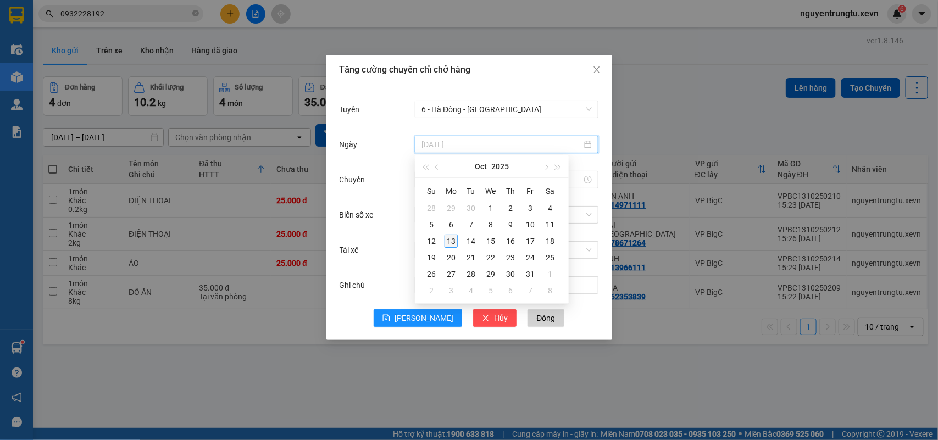
type input "13/10/2025"
click at [452, 238] on div "13" at bounding box center [451, 241] width 13 height 13
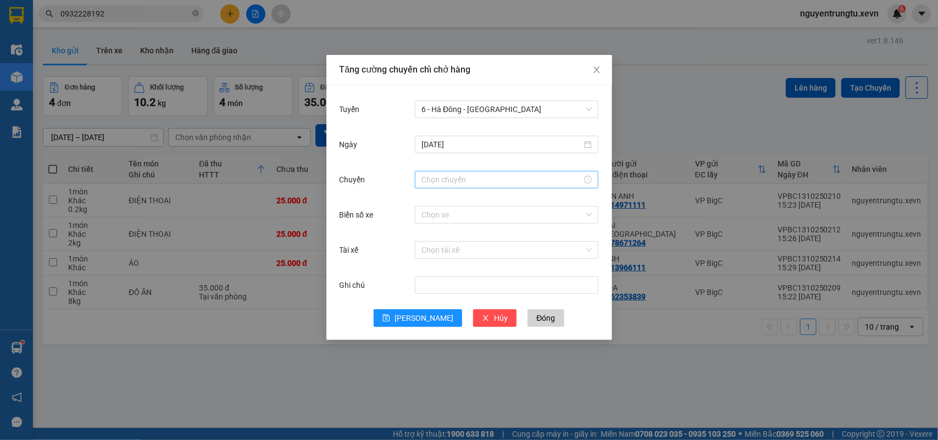
click at [474, 171] on div at bounding box center [507, 180] width 184 height 18
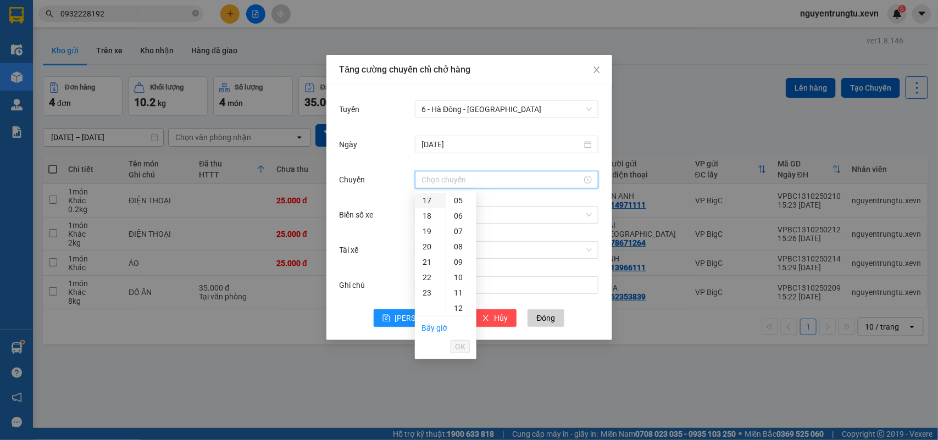
click at [429, 200] on div "17" at bounding box center [430, 200] width 31 height 15
drag, startPoint x: 461, startPoint y: 278, endPoint x: 460, endPoint y: 300, distance: 22.0
click at [460, 278] on div "05" at bounding box center [461, 277] width 30 height 15
type input "17:05"
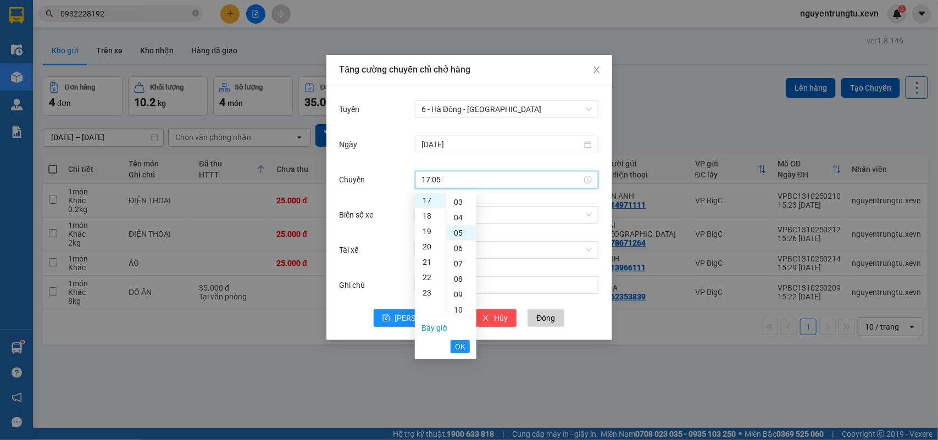
scroll to position [77, 0]
click at [459, 339] on li "OK" at bounding box center [460, 347] width 19 height 19
drag, startPoint x: 459, startPoint y: 341, endPoint x: 460, endPoint y: 333, distance: 8.8
click at [460, 341] on span "OK" at bounding box center [460, 347] width 10 height 12
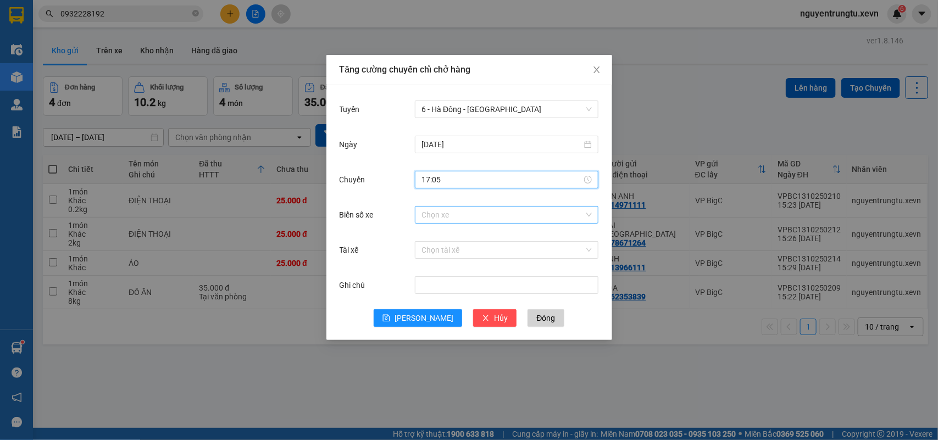
click at [480, 215] on input "Biển số xe" at bounding box center [503, 215] width 163 height 16
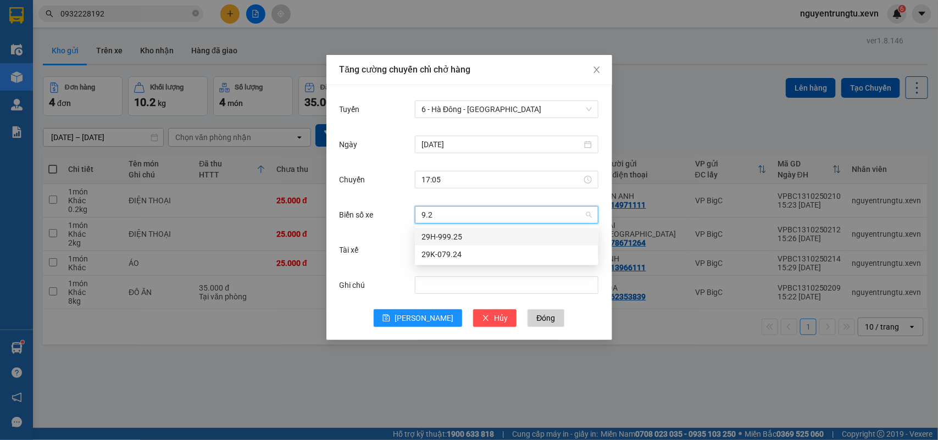
type input "9.25"
click at [446, 240] on div "29H-999.25" at bounding box center [507, 237] width 170 height 12
click at [441, 252] on input "Tài xế" at bounding box center [503, 250] width 163 height 16
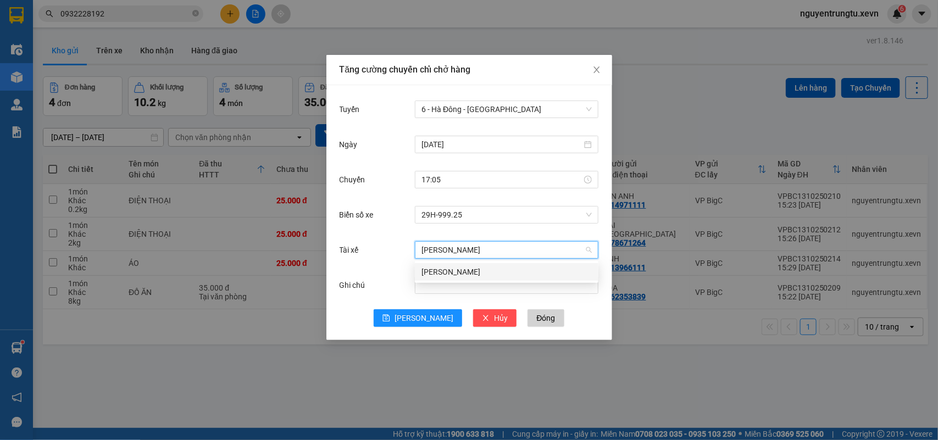
type input "NGUYỄN TRUNG HIẾU"
click at [510, 274] on div "Nguyễn Trung Hiếu" at bounding box center [507, 272] width 170 height 12
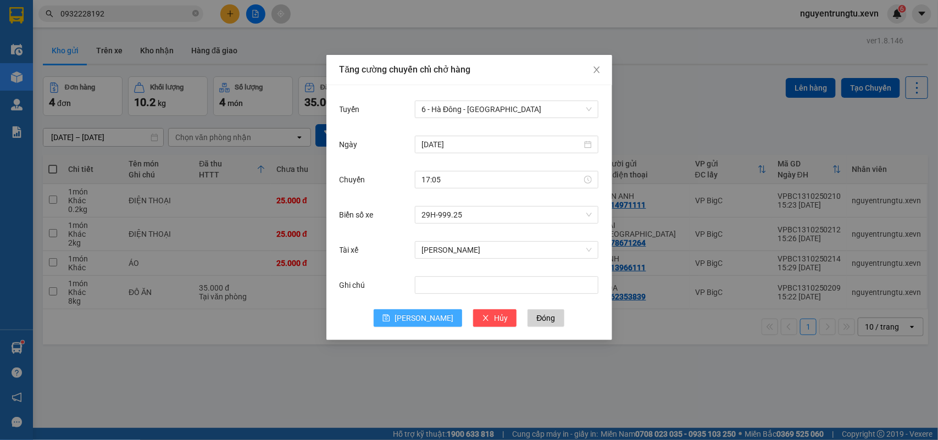
click at [419, 318] on span "Lưu" at bounding box center [424, 318] width 59 height 12
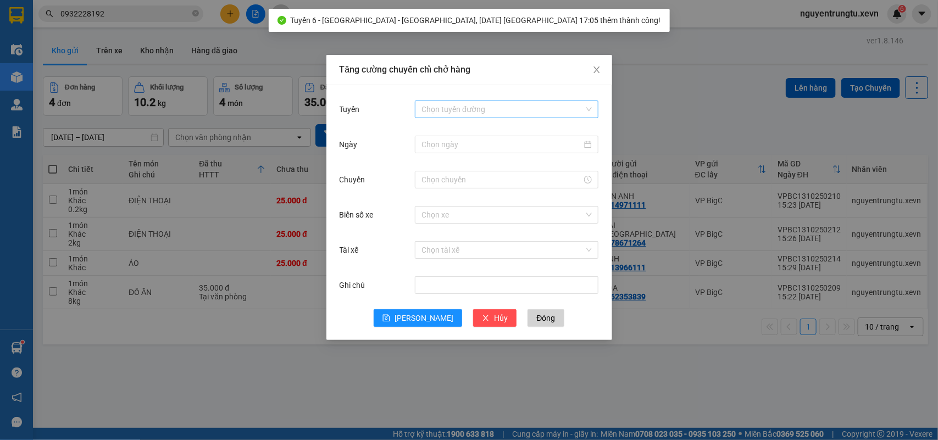
click at [485, 116] on input "Tuyến" at bounding box center [503, 109] width 163 height 16
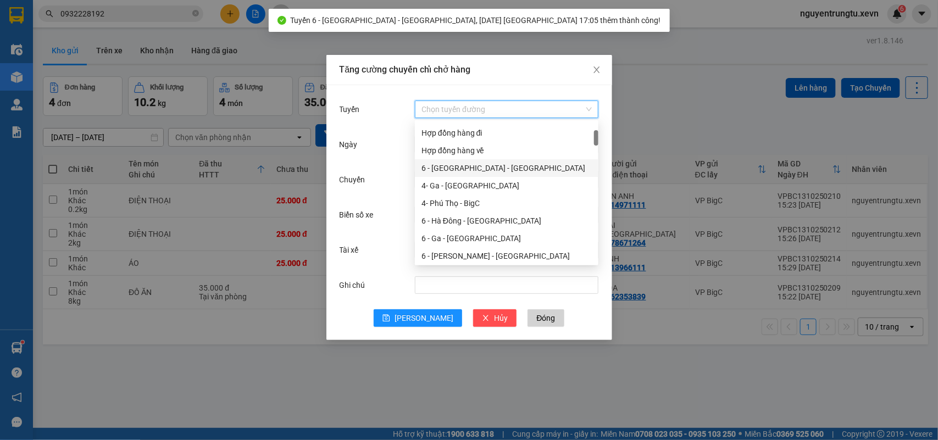
scroll to position [137, 0]
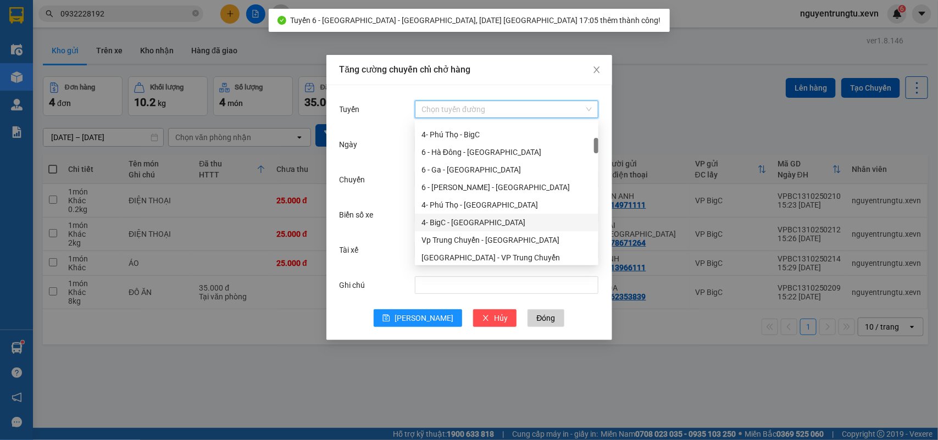
click at [454, 220] on div "4- BigC - Phú Thọ" at bounding box center [507, 223] width 170 height 12
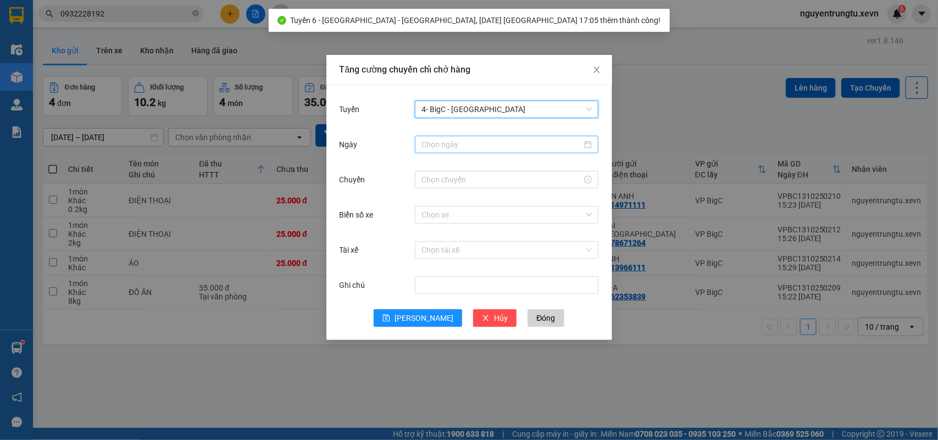
click at [485, 143] on input "Ngày" at bounding box center [502, 145] width 161 height 12
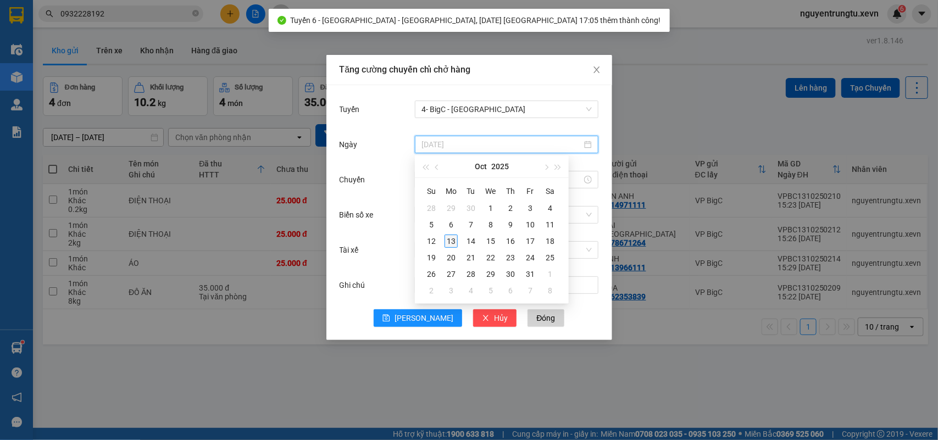
type input "13/10/2025"
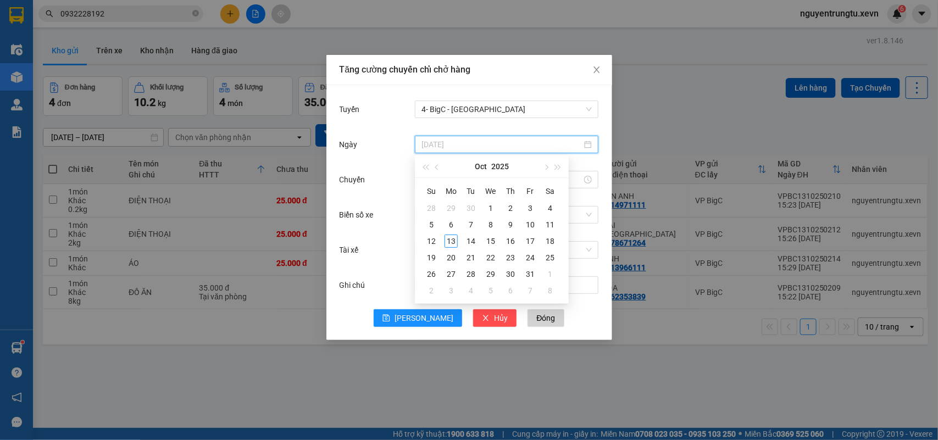
click at [450, 235] on div "13" at bounding box center [451, 241] width 13 height 13
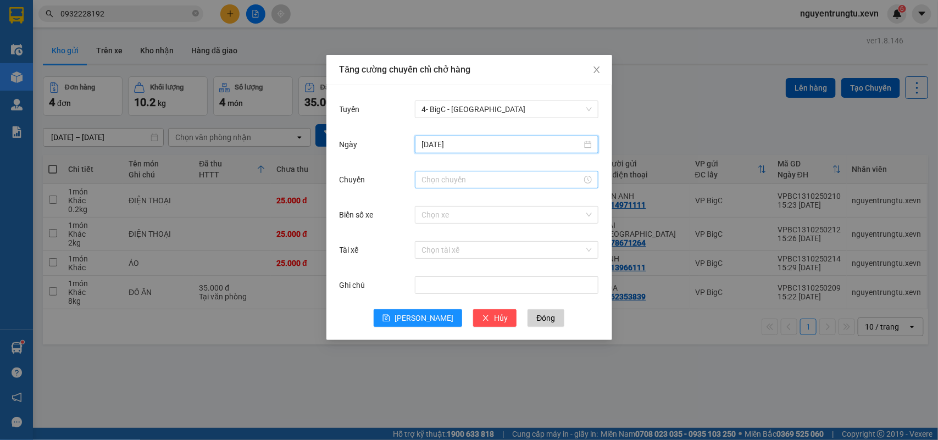
click at [493, 179] on input "Chuyến" at bounding box center [502, 180] width 161 height 12
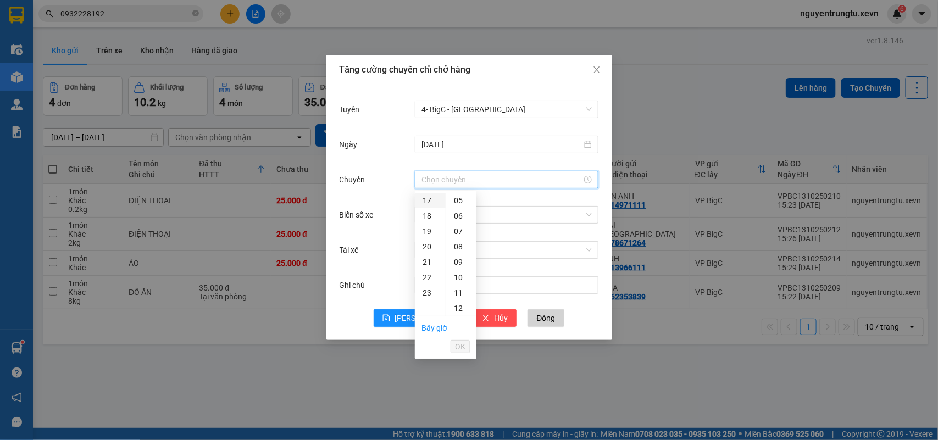
click at [427, 199] on div "17" at bounding box center [430, 200] width 31 height 15
drag, startPoint x: 460, startPoint y: 275, endPoint x: 473, endPoint y: 320, distance: 47.3
click at [460, 278] on div "05" at bounding box center [461, 277] width 30 height 15
type input "17:05"
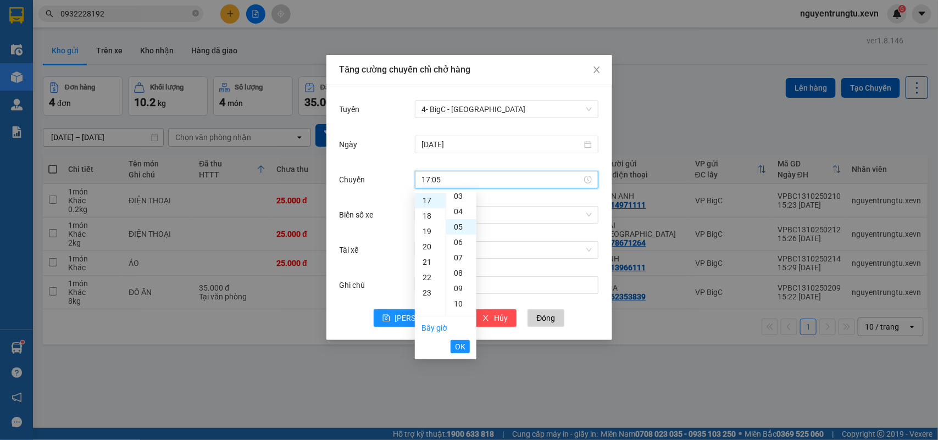
scroll to position [77, 0]
click at [455, 351] on span "OK" at bounding box center [460, 347] width 10 height 12
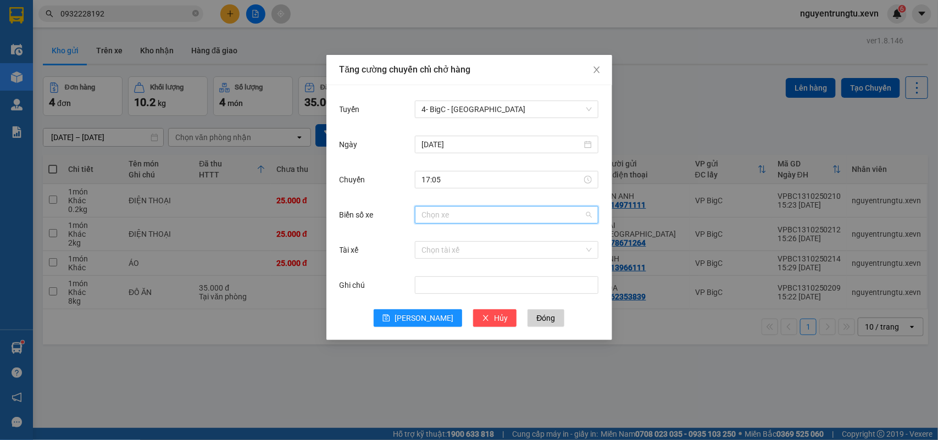
click at [490, 213] on input "Biển số xe" at bounding box center [503, 215] width 163 height 16
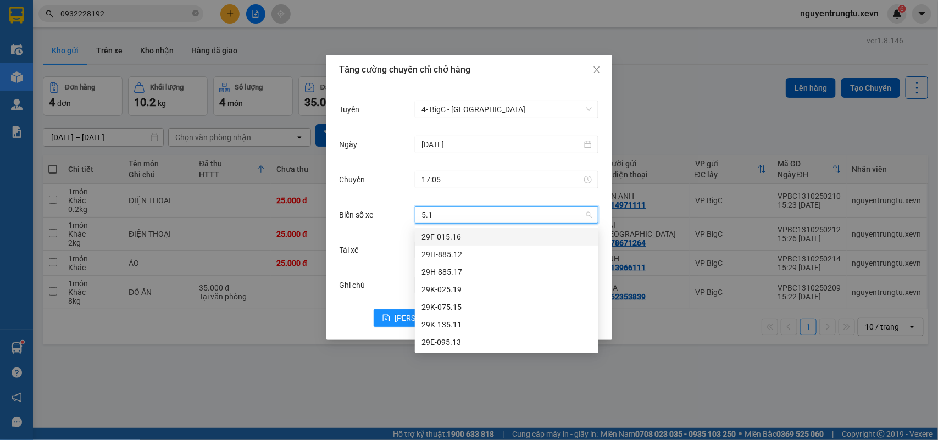
type input "5.15"
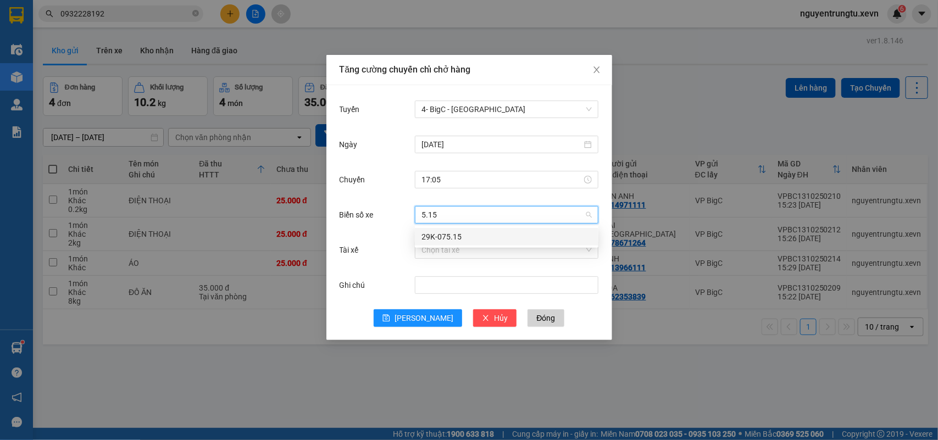
click at [448, 240] on div "29K-075.15" at bounding box center [507, 237] width 170 height 12
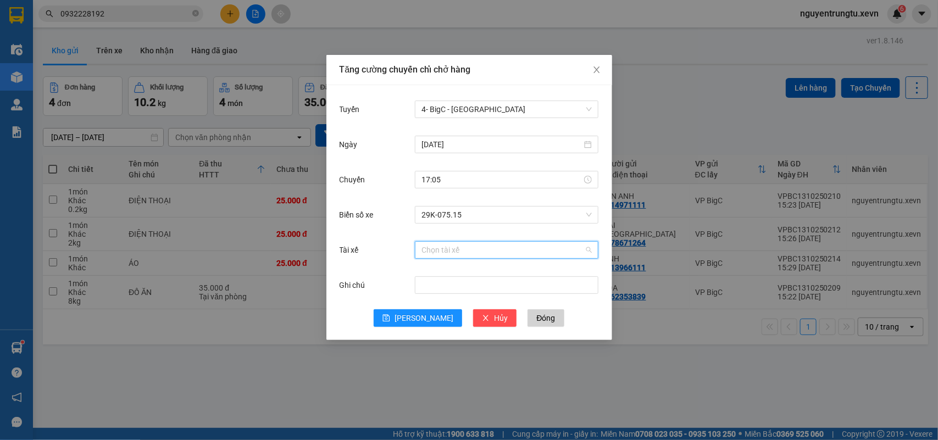
click at [449, 249] on input "Tài xế" at bounding box center [503, 250] width 163 height 16
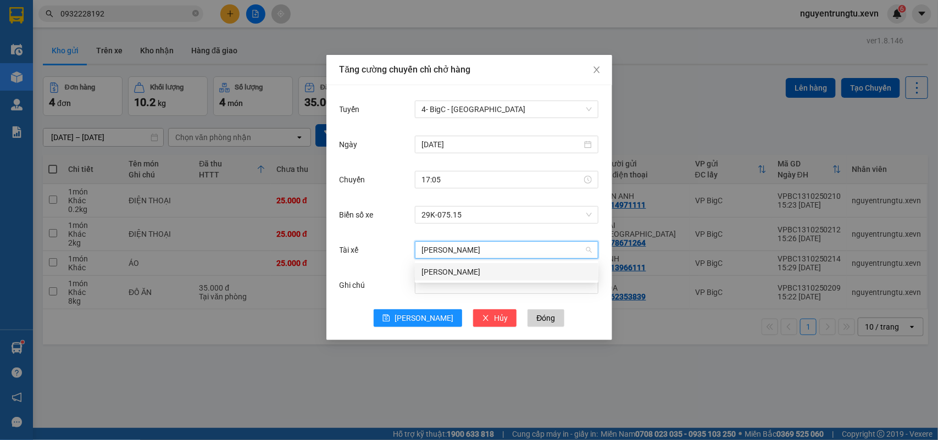
type input "VŨ ĐỨC TOÀN"
drag, startPoint x: 460, startPoint y: 267, endPoint x: 449, endPoint y: 279, distance: 16.3
click at [459, 268] on div "Vũ Đức Toàn" at bounding box center [507, 272] width 170 height 12
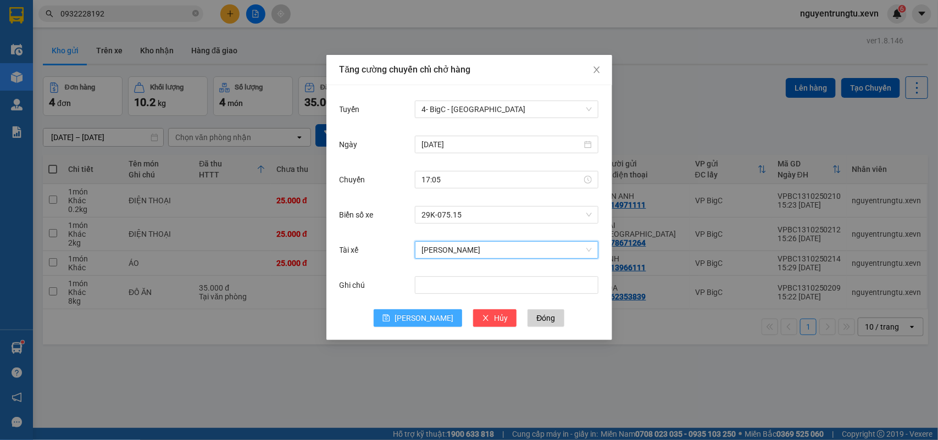
click at [419, 312] on span "Lưu" at bounding box center [424, 318] width 59 height 12
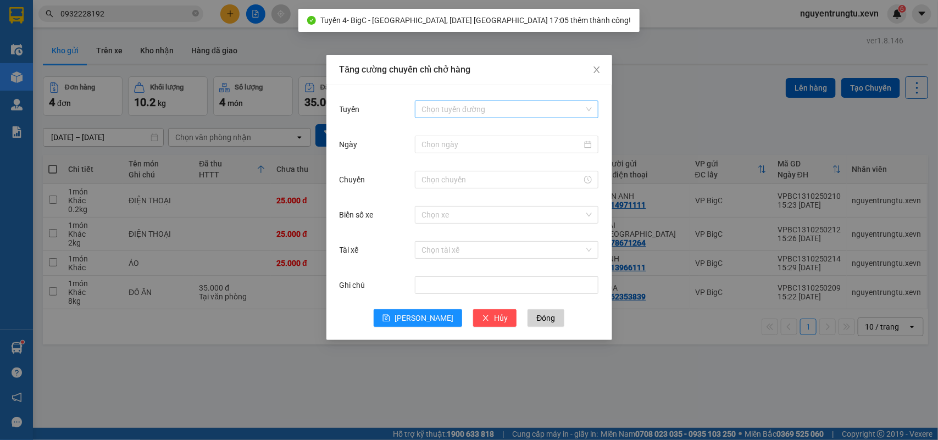
click at [496, 113] on input "Tuyến" at bounding box center [503, 109] width 163 height 16
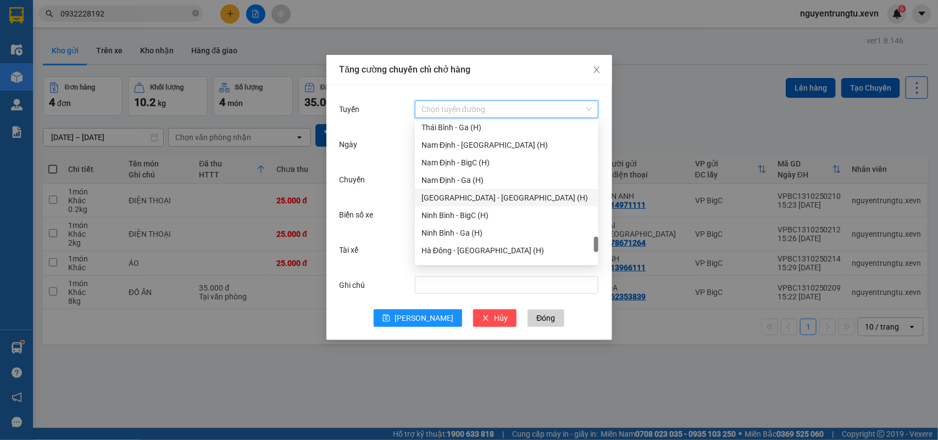
scroll to position [1237, 0]
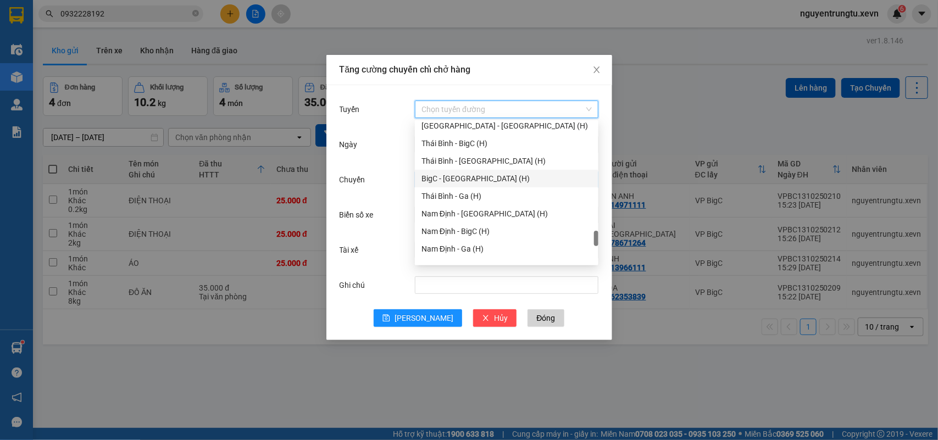
click at [458, 179] on div "BigC - [GEOGRAPHIC_DATA] (H)" at bounding box center [507, 179] width 170 height 12
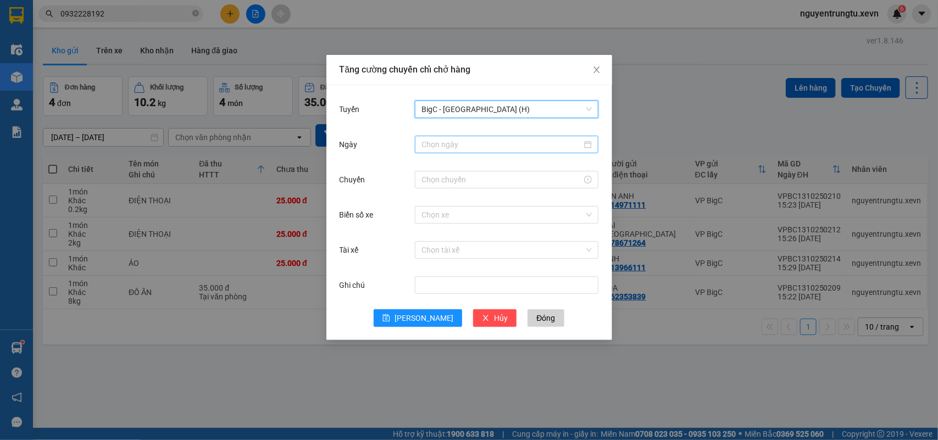
click at [504, 151] on div at bounding box center [507, 145] width 184 height 18
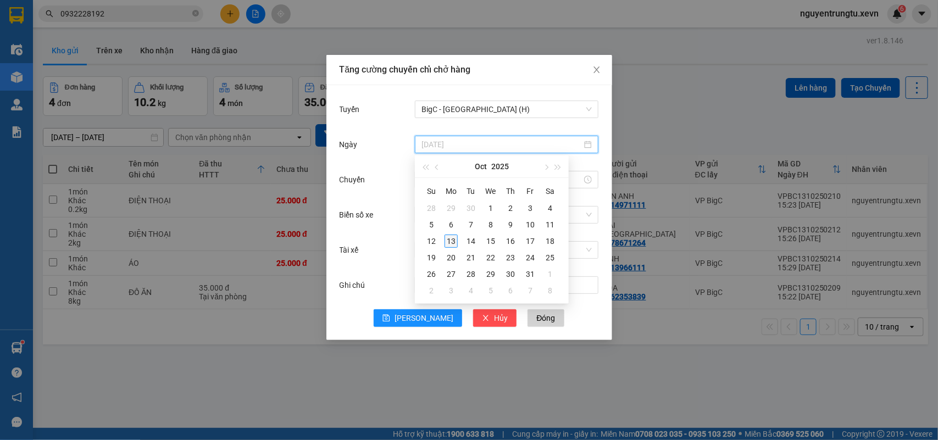
type input "13/10/2025"
click at [455, 242] on div "13" at bounding box center [451, 241] width 13 height 13
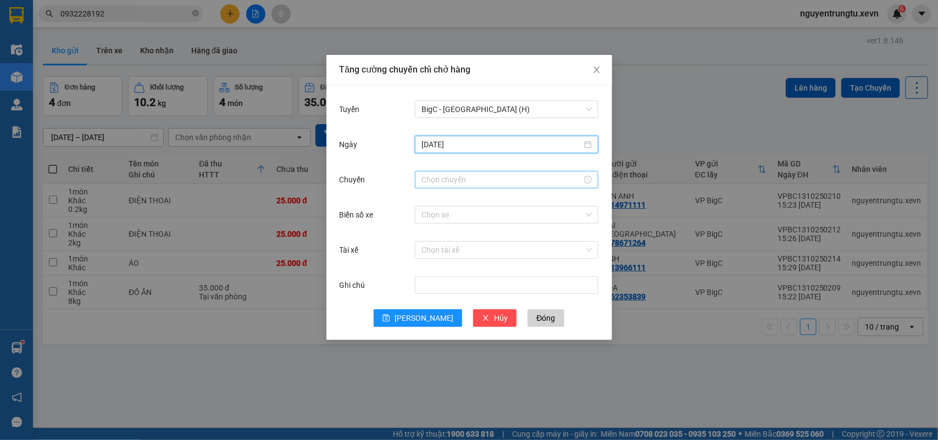
click at [515, 186] on div at bounding box center [507, 180] width 184 height 18
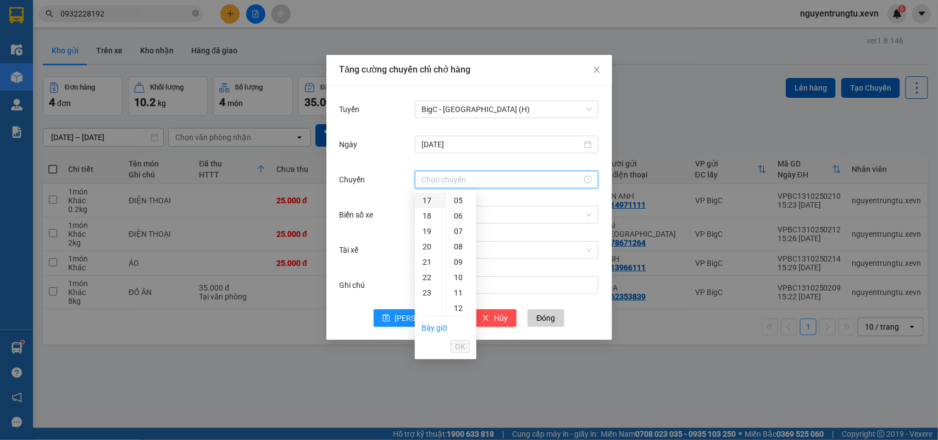
click at [423, 197] on div "17" at bounding box center [430, 200] width 31 height 15
click at [460, 279] on div "05" at bounding box center [461, 277] width 30 height 15
type input "17:05"
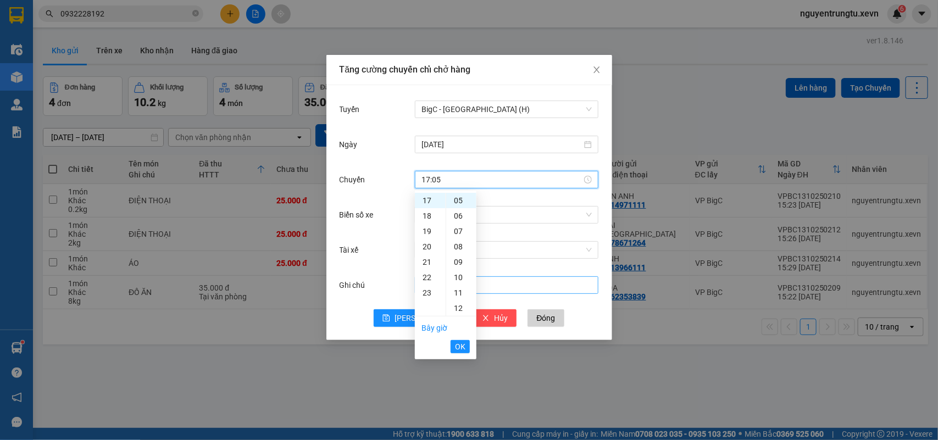
drag, startPoint x: 465, startPoint y: 347, endPoint x: 489, endPoint y: 290, distance: 62.1
click at [465, 347] on span "OK" at bounding box center [460, 347] width 10 height 12
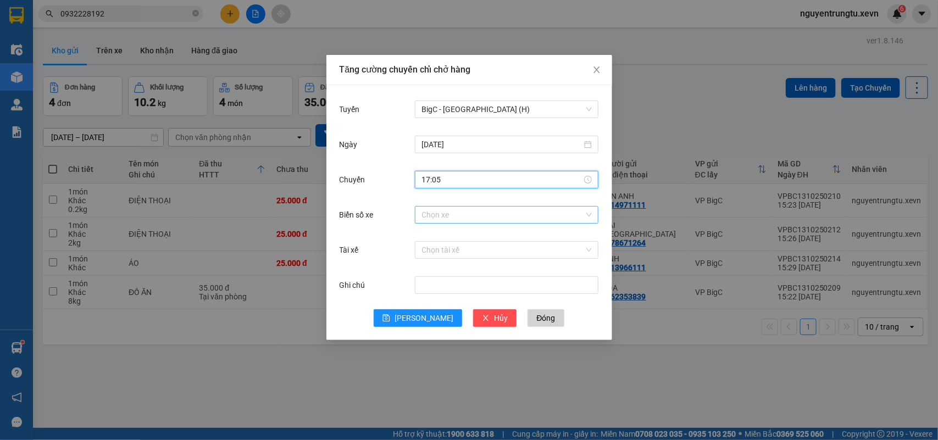
click at [499, 210] on input "Biển số xe" at bounding box center [503, 215] width 163 height 16
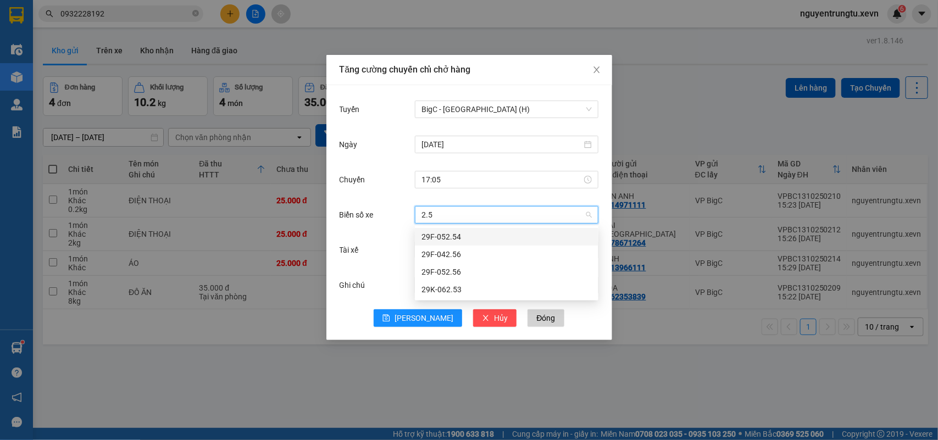
type input "2.53"
drag, startPoint x: 461, startPoint y: 245, endPoint x: 460, endPoint y: 238, distance: 6.6
click at [460, 245] on div "29K-062.53" at bounding box center [507, 237] width 184 height 18
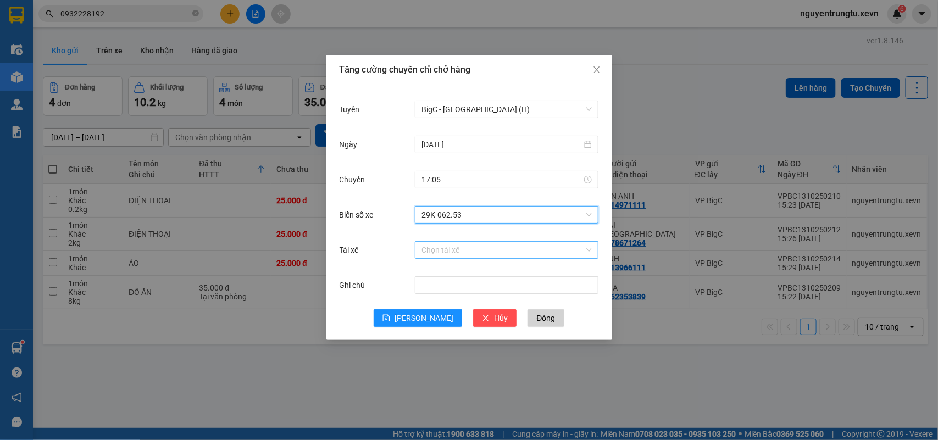
click at [456, 246] on input "Tài xế" at bounding box center [503, 250] width 163 height 16
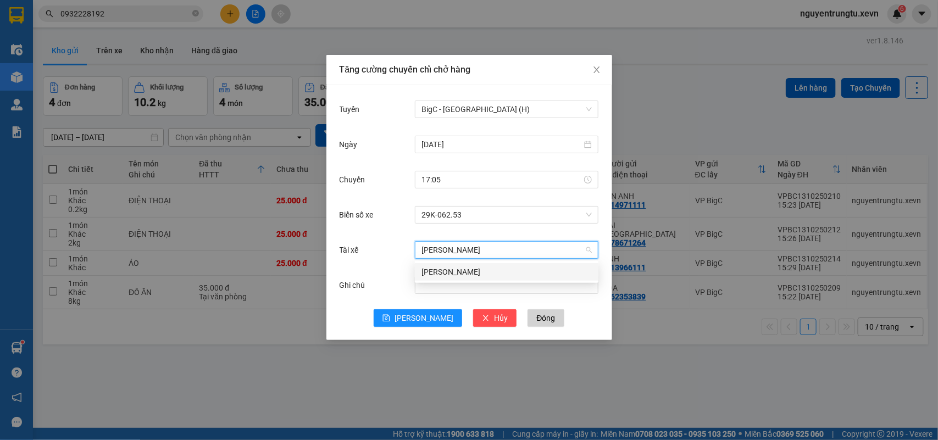
type input "NGÔ VĂN LƯU"
click at [445, 269] on div "Ngô Văn Lưu" at bounding box center [507, 272] width 170 height 12
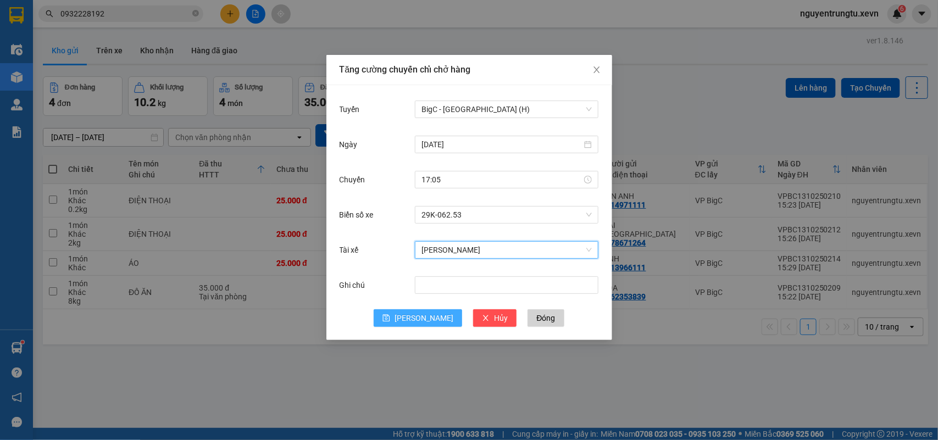
click at [423, 313] on span "Lưu" at bounding box center [424, 318] width 59 height 12
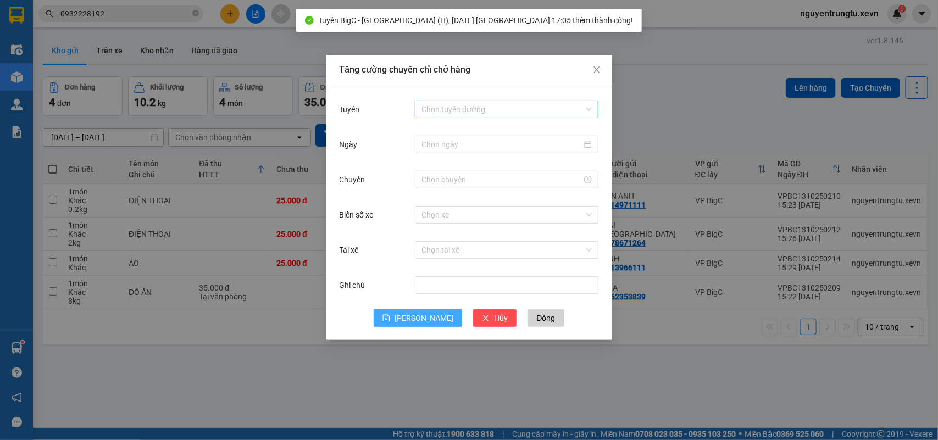
click at [496, 101] on div "Chọn tuyến đường" at bounding box center [507, 110] width 184 height 18
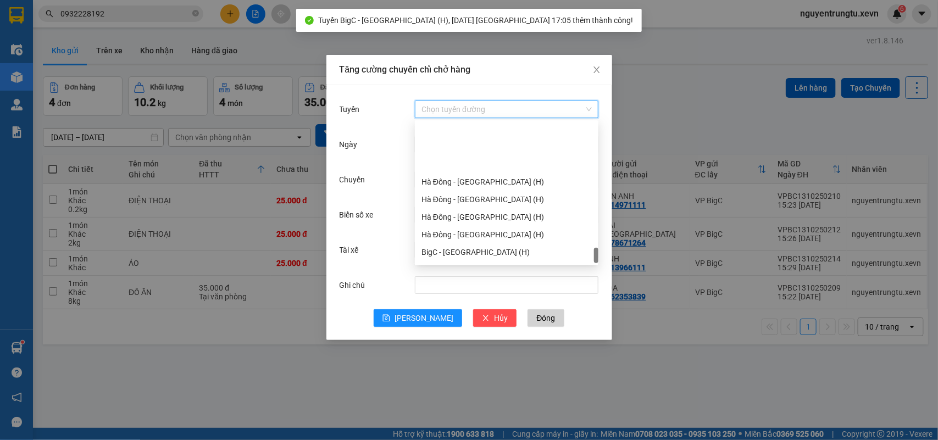
scroll to position [1442, 0]
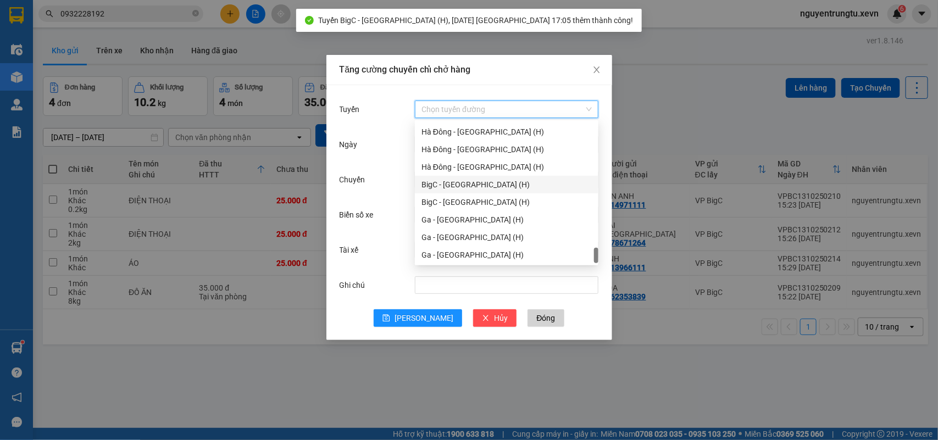
click at [468, 188] on div "BigC - [GEOGRAPHIC_DATA] (H)" at bounding box center [507, 185] width 170 height 12
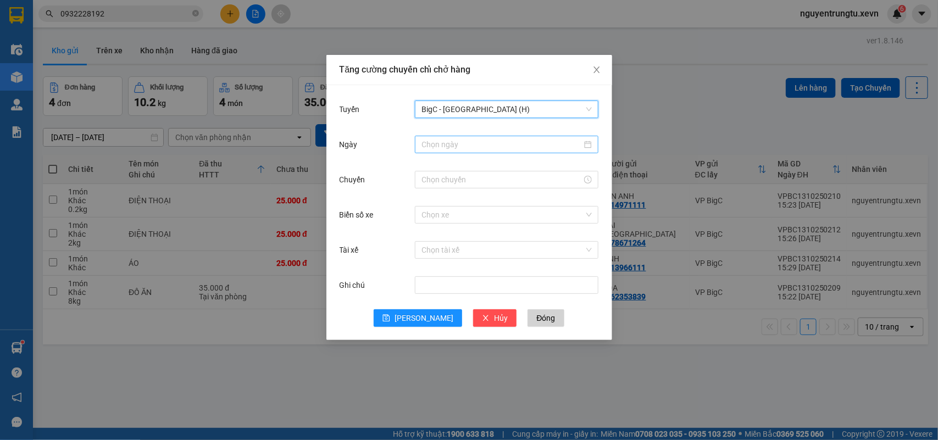
click at [494, 145] on input "Ngày" at bounding box center [502, 145] width 161 height 12
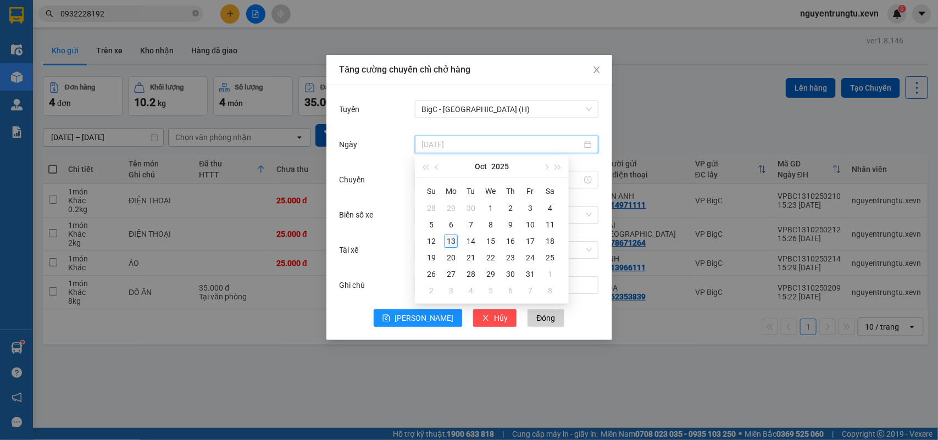
type input "13/10/2025"
click at [452, 237] on div "13" at bounding box center [451, 241] width 13 height 13
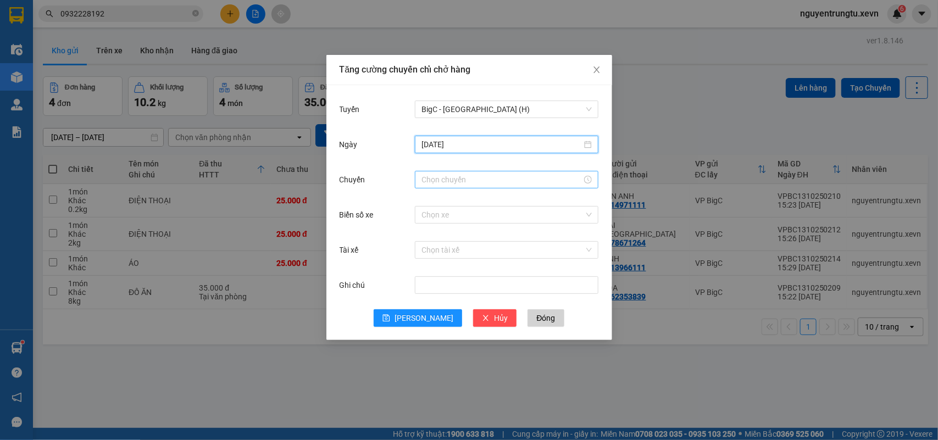
click at [497, 179] on input "Chuyến" at bounding box center [502, 180] width 161 height 12
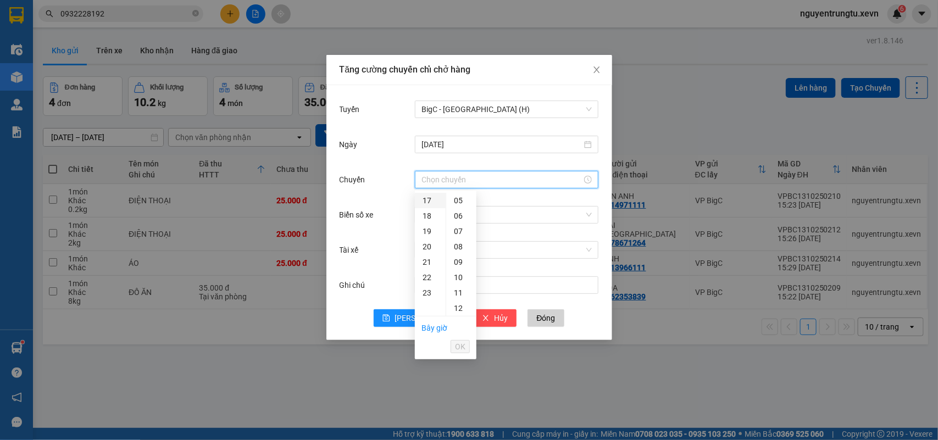
click at [429, 201] on div "17" at bounding box center [430, 200] width 31 height 15
drag, startPoint x: 465, startPoint y: 273, endPoint x: 463, endPoint y: 286, distance: 13.3
click at [463, 274] on div "05" at bounding box center [461, 277] width 30 height 15
type input "17:05"
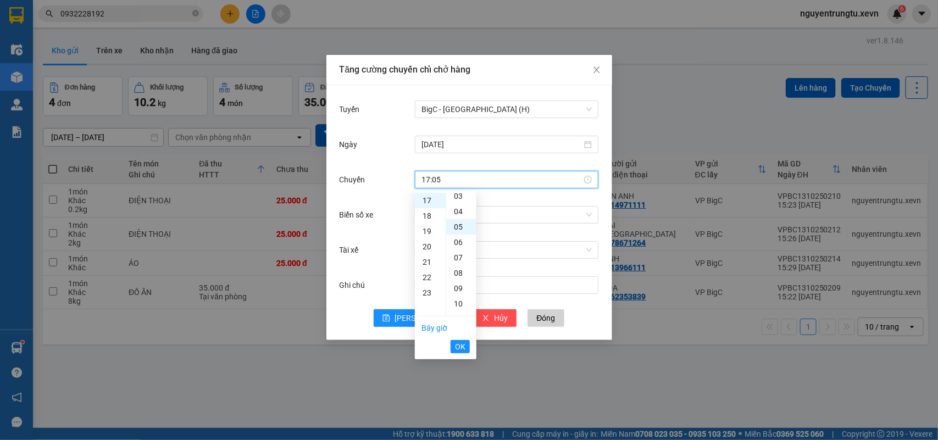
scroll to position [77, 0]
drag, startPoint x: 465, startPoint y: 347, endPoint x: 494, endPoint y: 252, distance: 99.5
click at [465, 347] on span "OK" at bounding box center [460, 347] width 10 height 12
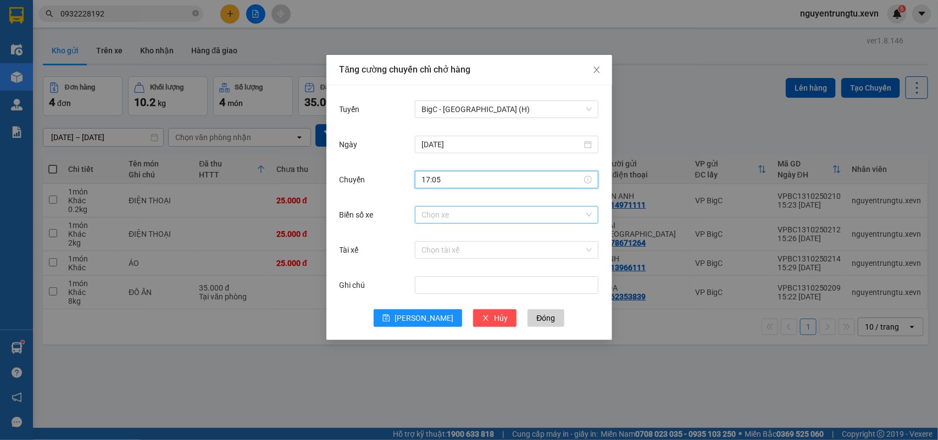
drag, startPoint x: 496, startPoint y: 213, endPoint x: 510, endPoint y: 213, distance: 13.2
click at [497, 213] on input "Biển số xe" at bounding box center [503, 215] width 163 height 16
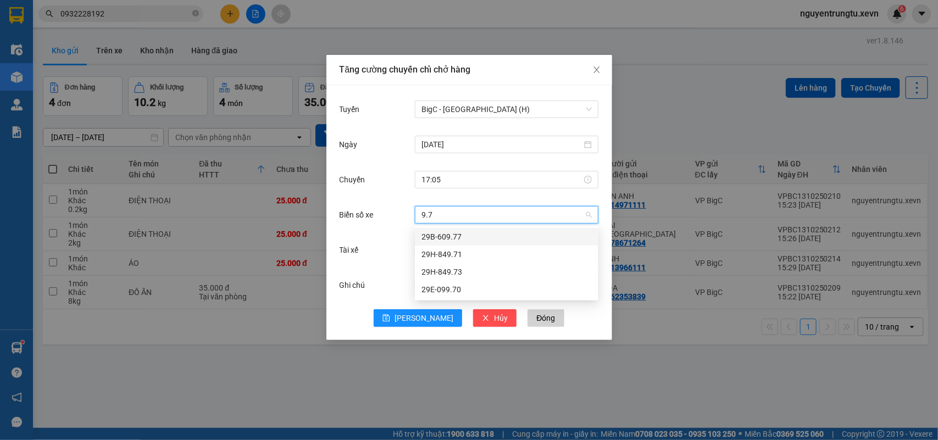
type input "9.73"
click at [457, 242] on div "29H-849.73" at bounding box center [507, 237] width 170 height 12
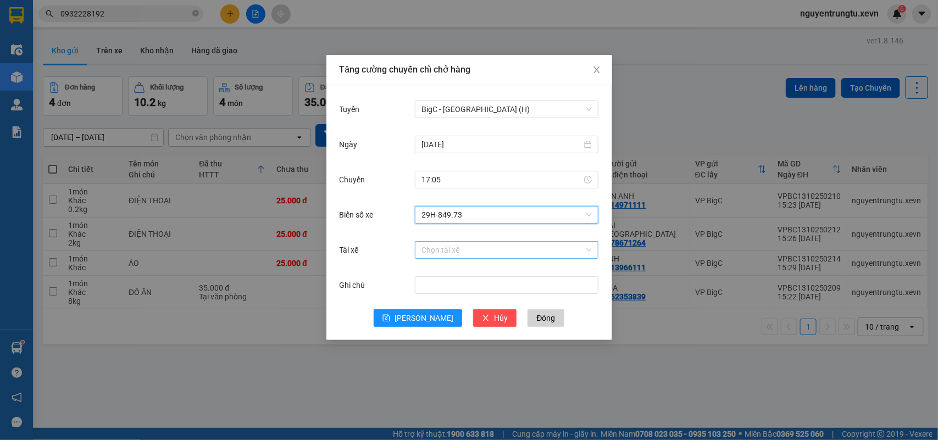
click at [456, 248] on input "Tài xế" at bounding box center [503, 250] width 163 height 16
type input "B"
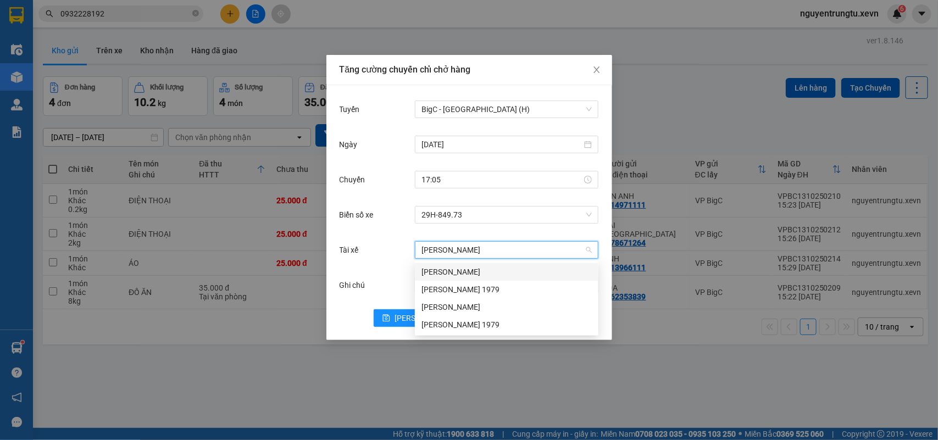
type input "NGUYỄN VĂN HÙNG"
click at [456, 277] on div "Nguyễn Văn Hùng" at bounding box center [507, 272] width 170 height 12
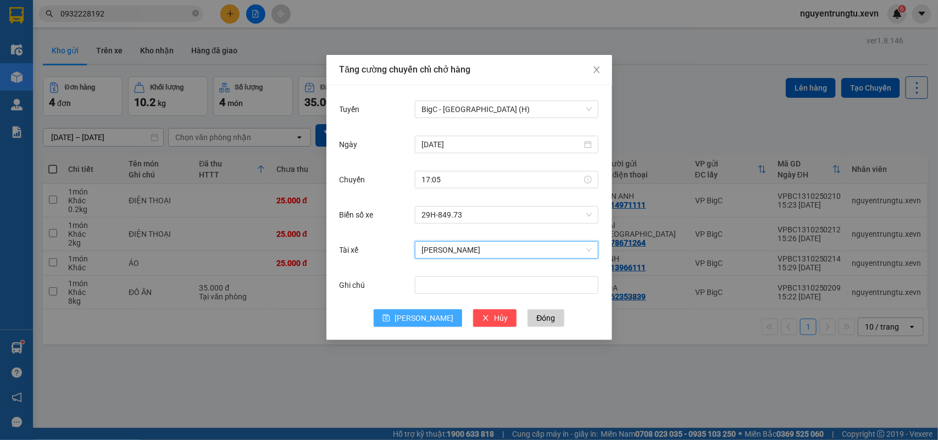
click at [419, 314] on span "Lưu" at bounding box center [424, 318] width 59 height 12
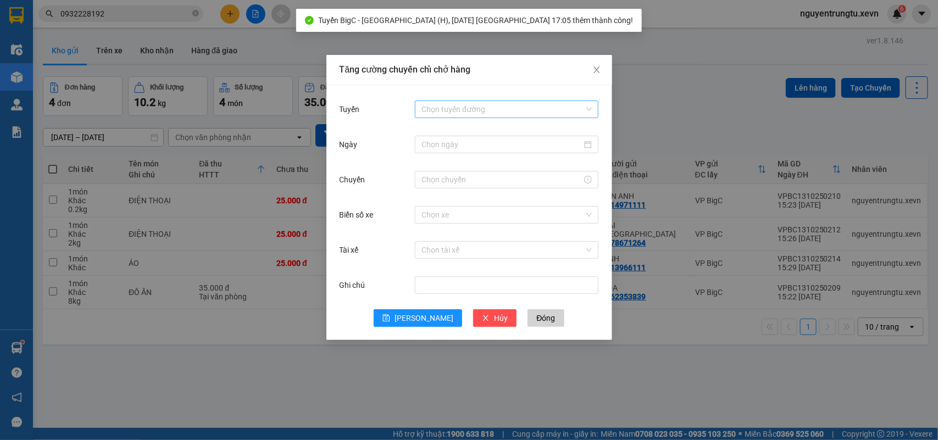
click at [501, 106] on input "Tuyến" at bounding box center [503, 109] width 163 height 16
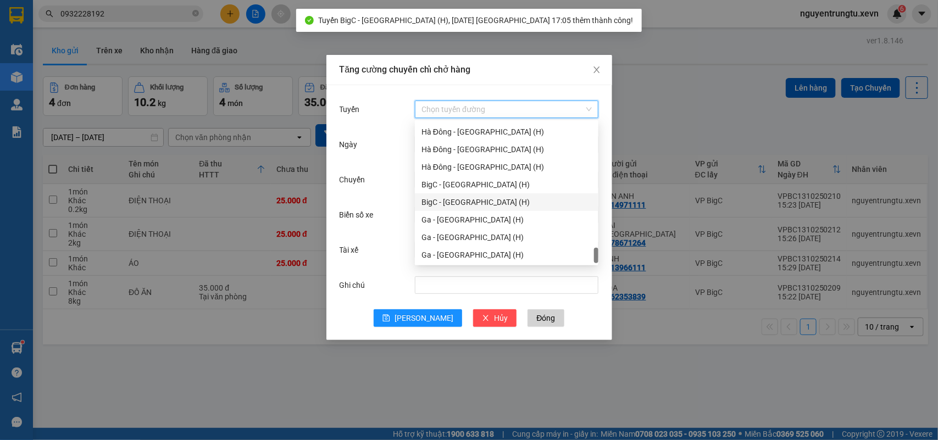
click at [477, 198] on div "BigC - [GEOGRAPHIC_DATA] (H)" at bounding box center [507, 202] width 170 height 12
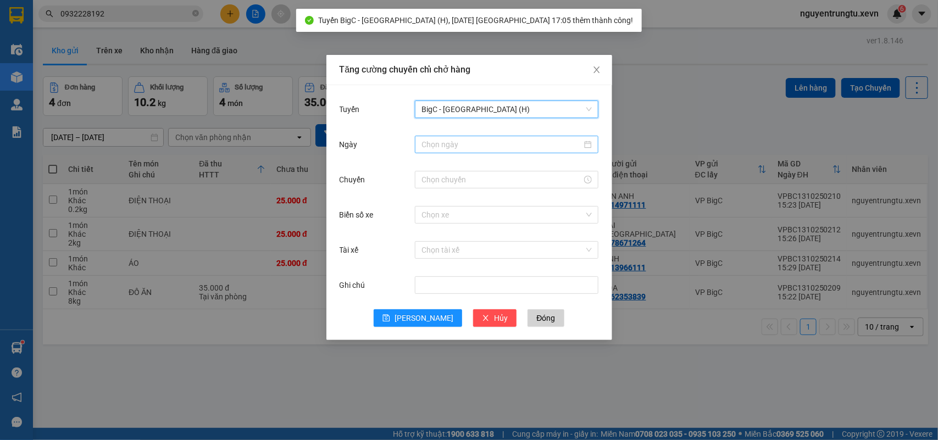
click at [505, 141] on input "Ngày" at bounding box center [502, 145] width 161 height 12
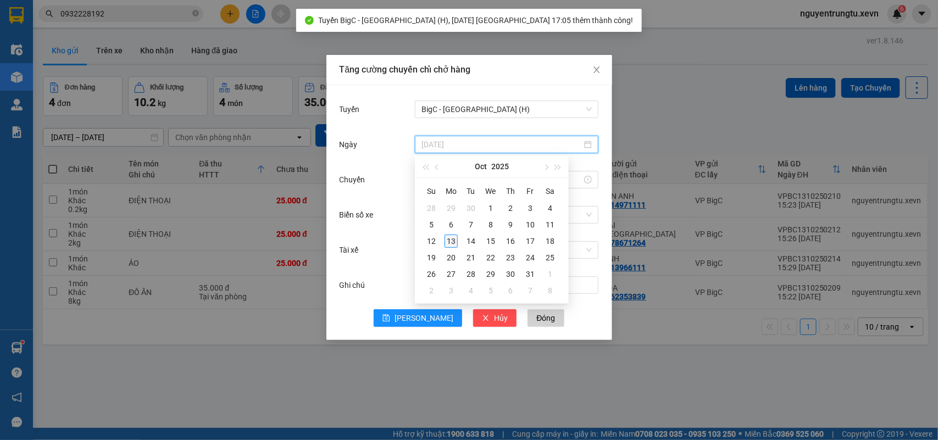
type input "13/10/2025"
click at [449, 243] on div "13" at bounding box center [451, 241] width 13 height 13
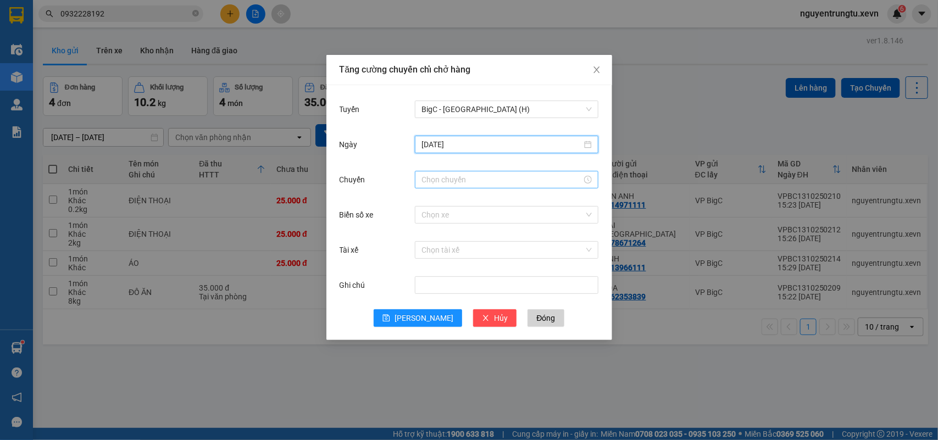
click at [490, 172] on div at bounding box center [507, 180] width 184 height 18
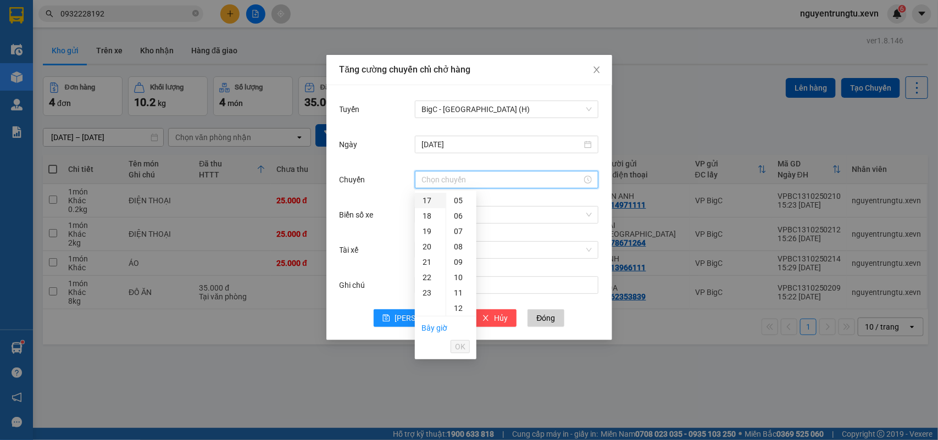
click at [430, 200] on div "17" at bounding box center [430, 200] width 31 height 15
click at [460, 281] on div "05" at bounding box center [461, 277] width 30 height 15
type input "17:05"
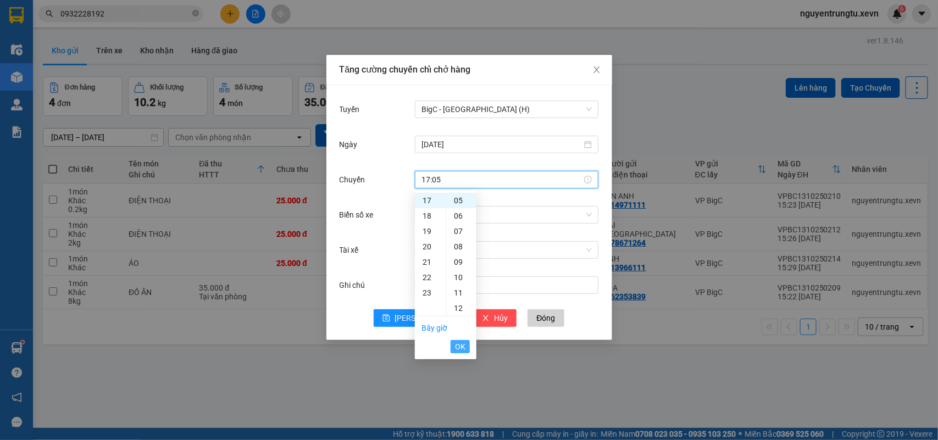
click at [458, 347] on span "OK" at bounding box center [460, 347] width 10 height 12
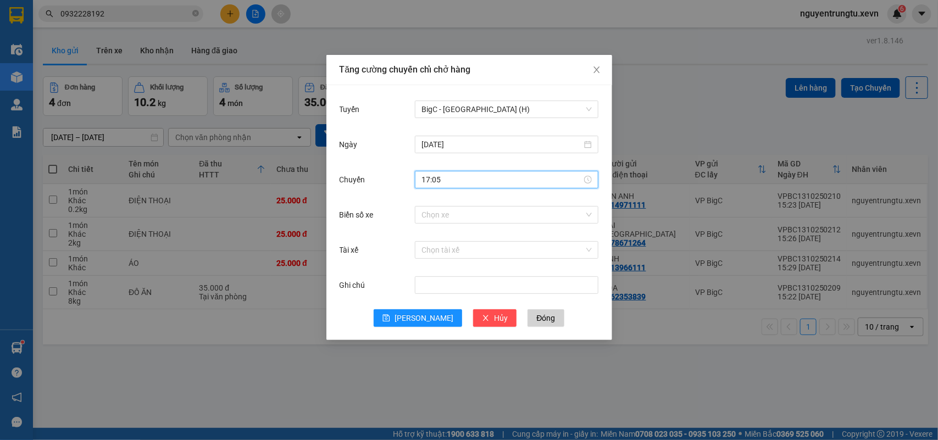
click at [482, 204] on div "Chọn xe" at bounding box center [507, 215] width 184 height 22
click at [470, 213] on input "Biển số xe" at bounding box center [503, 215] width 163 height 16
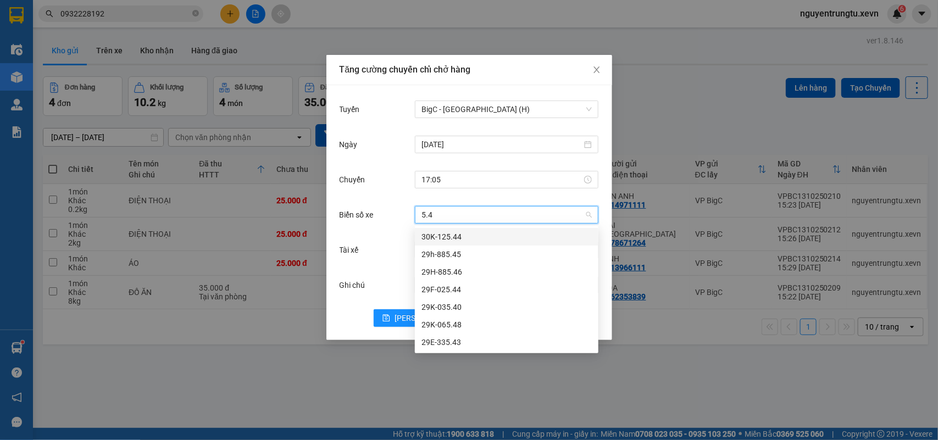
type input "5.43"
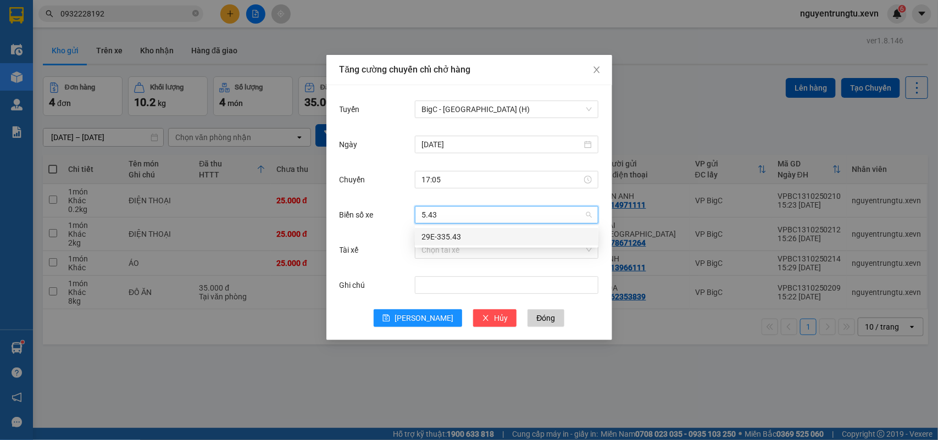
click at [447, 238] on div "29E-335.43" at bounding box center [507, 237] width 170 height 12
click at [451, 256] on input "Tài xế" at bounding box center [503, 250] width 163 height 16
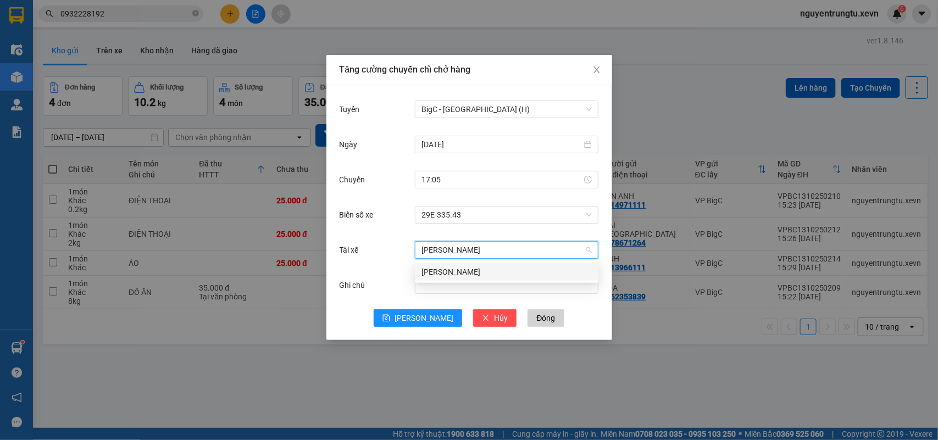
type input "NGUYỄN NGỌC HƯNG"
drag, startPoint x: 486, startPoint y: 267, endPoint x: 406, endPoint y: 324, distance: 99.0
click at [486, 270] on div "Nguyễn Ngọc Hưng" at bounding box center [507, 272] width 170 height 12
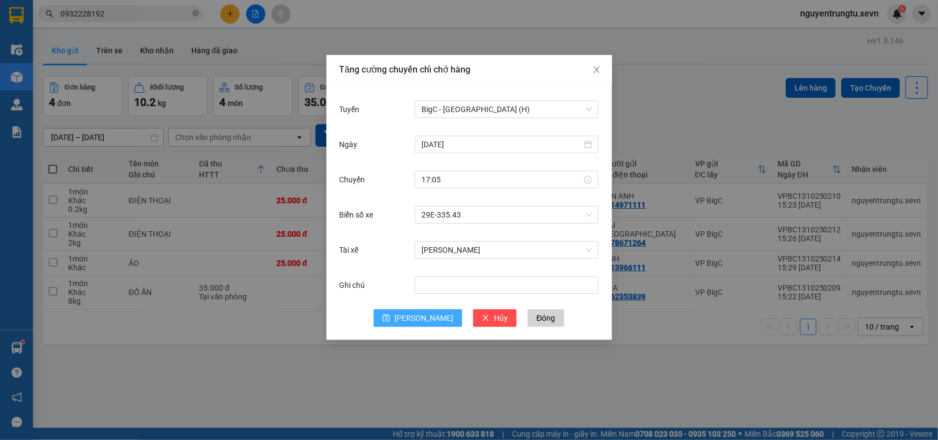
click at [390, 318] on icon "save" at bounding box center [386, 318] width 7 height 7
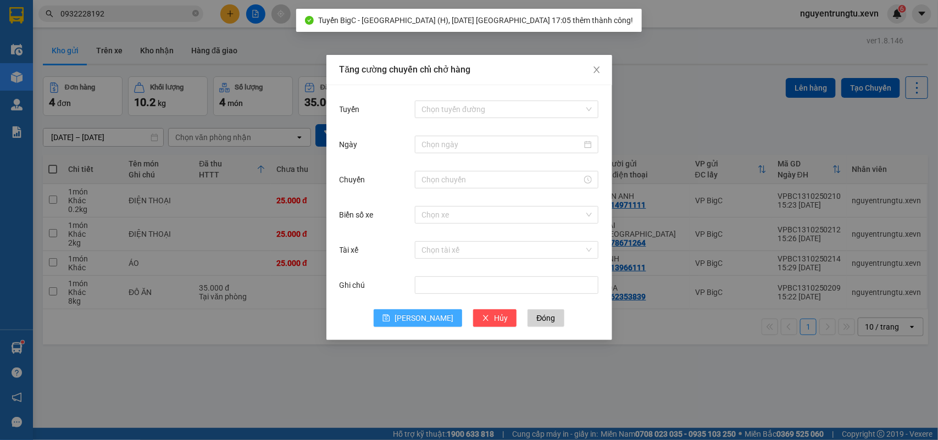
click at [664, 378] on div "Tăng cường chuyến chỉ chở hàng Tuyến Chọn tuyến đường Ngày Chuyến Biển số xe Ch…" at bounding box center [469, 220] width 938 height 440
